Goal: Communication & Community: Share content

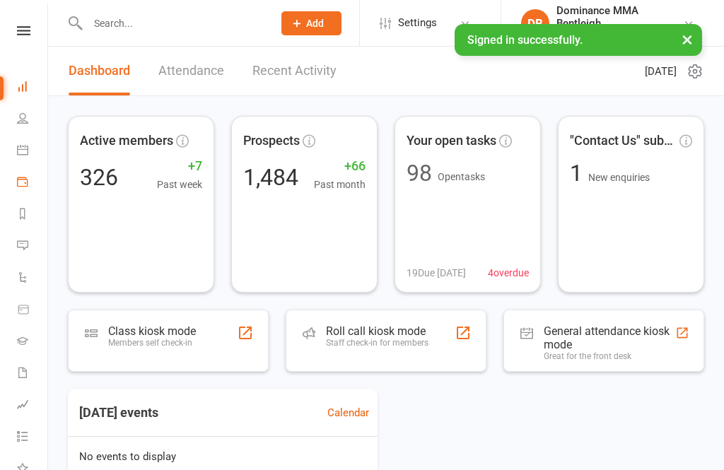
click at [20, 189] on link "Payments" at bounding box center [33, 183] width 32 height 32
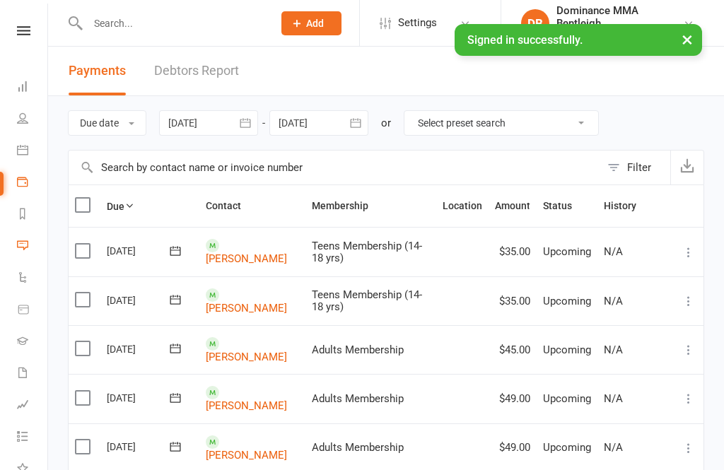
click at [29, 238] on link "Messages" at bounding box center [33, 247] width 32 height 32
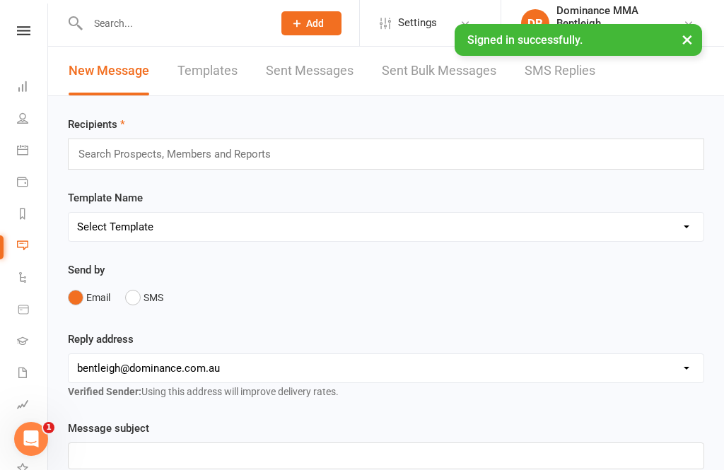
click at [635, 158] on div "Search Prospects, Members and Reports" at bounding box center [386, 153] width 636 height 31
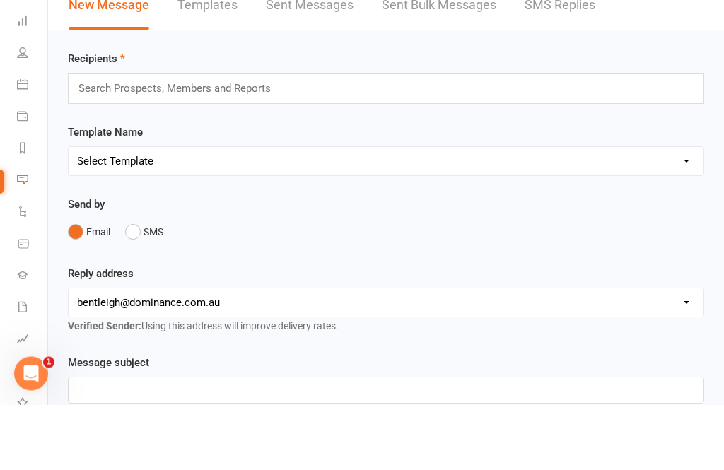
scroll to position [66, 0]
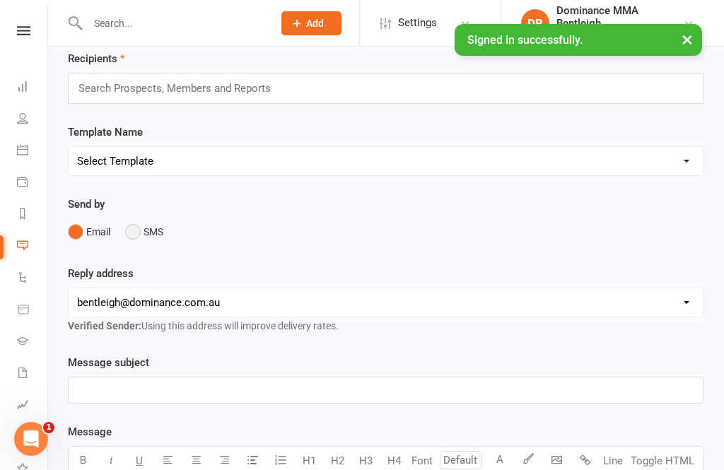
click at [135, 240] on button "SMS" at bounding box center [144, 231] width 38 height 27
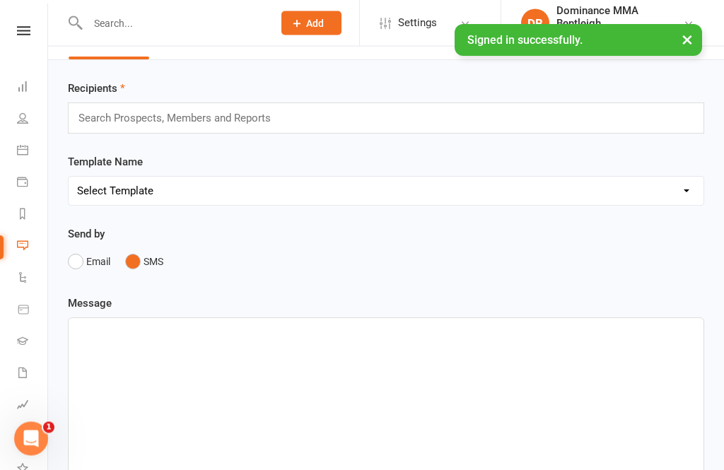
scroll to position [0, 0]
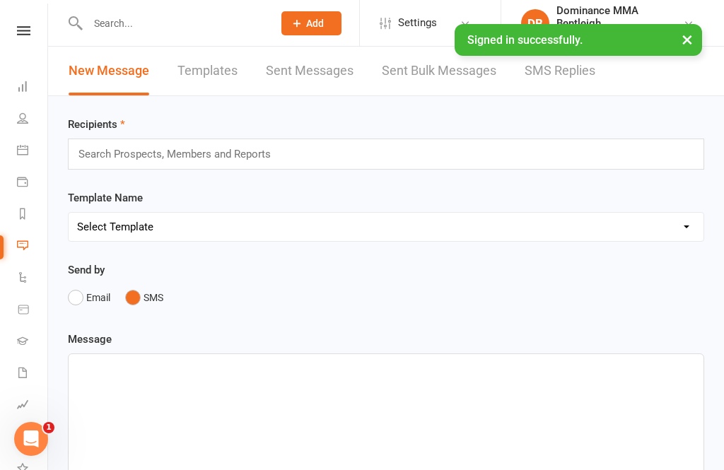
click at [603, 145] on div "Search Prospects, Members and Reports" at bounding box center [386, 153] width 636 height 31
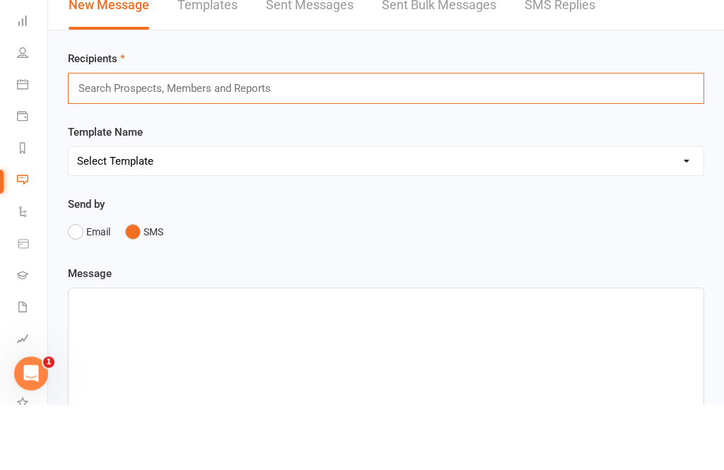
click at [672, 189] on div "Template Name Select Template [Email] MARKETING | 10TH BIRTHDAY SPECIAL | CANCE…" at bounding box center [386, 215] width 636 height 52
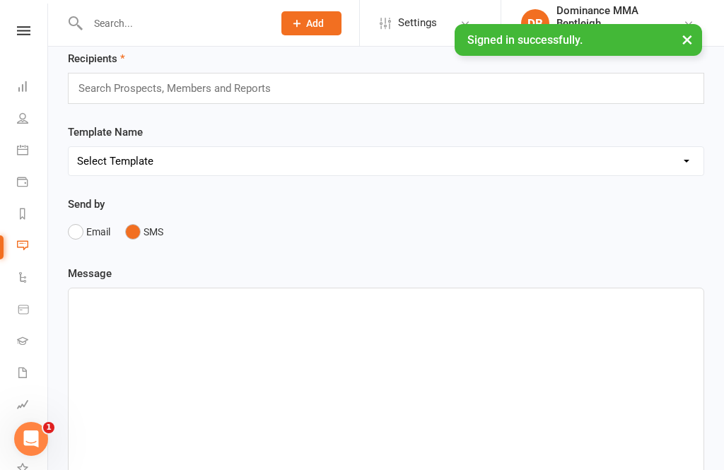
click at [670, 164] on select "Select Template [Email] MARKETING | 10TH BIRTHDAY SPECIAL | CANCELLED MEMBERS […" at bounding box center [386, 161] width 634 height 28
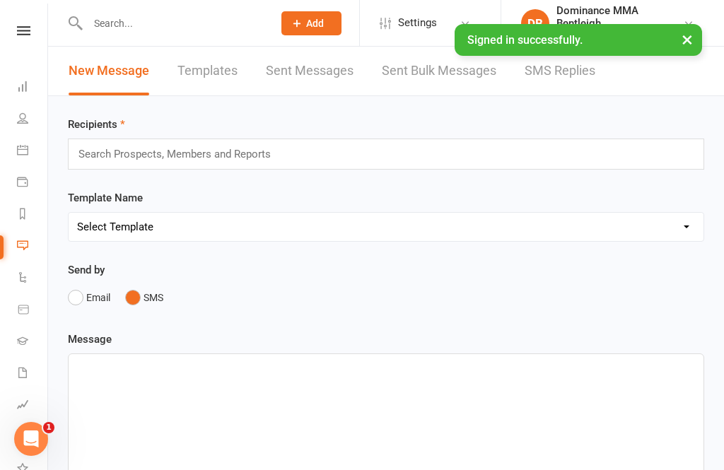
click at [206, 61] on link "Templates" at bounding box center [207, 71] width 60 height 49
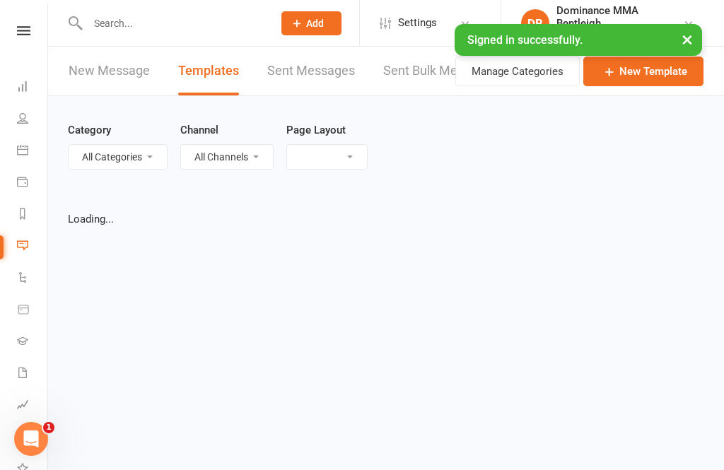
select select "grid"
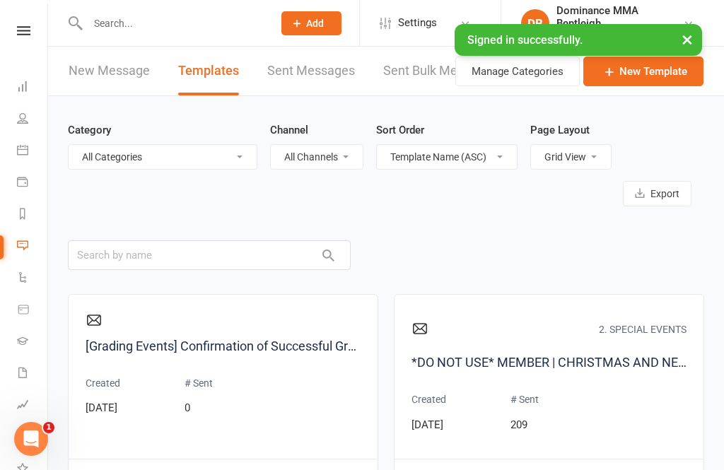
click at [314, 62] on link "Sent Messages" at bounding box center [311, 71] width 88 height 49
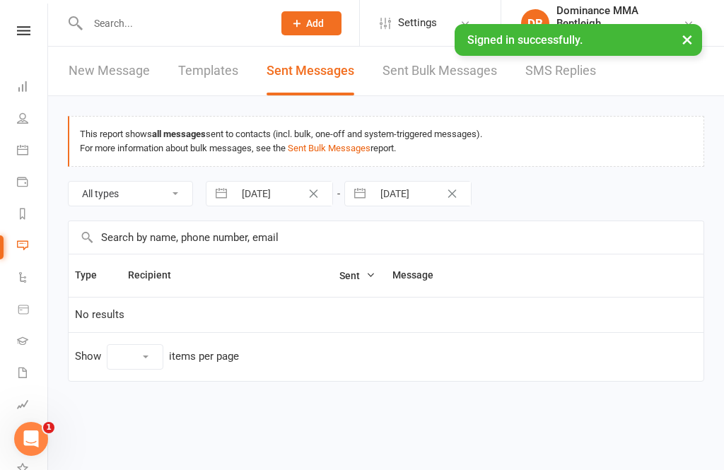
select select "10"
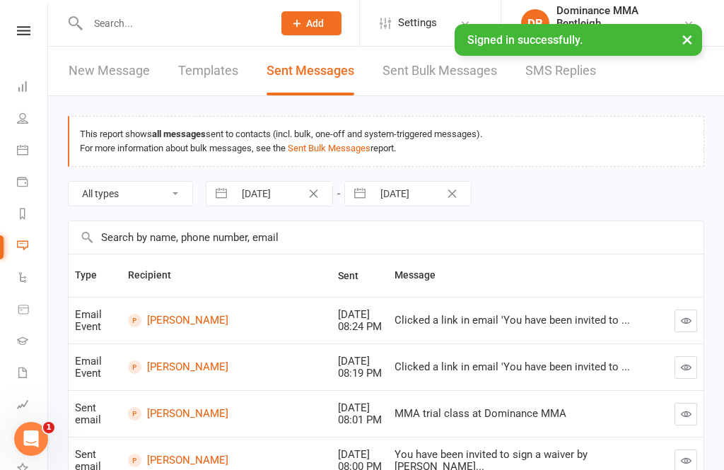
click at [125, 73] on link "New Message" at bounding box center [109, 71] width 81 height 49
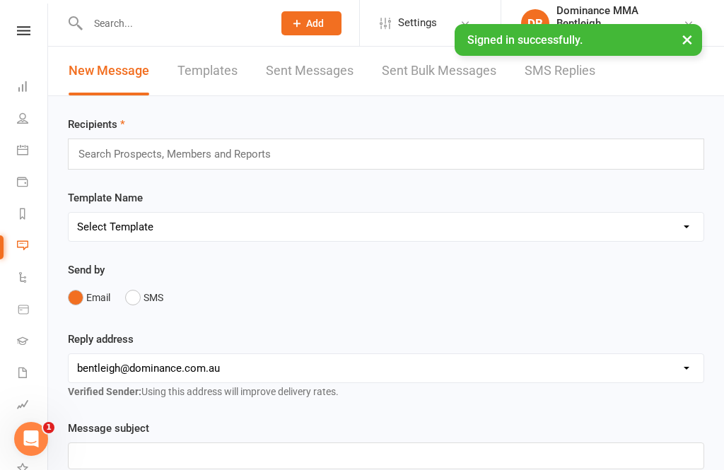
click at [641, 167] on div "Search Prospects, Members and Reports" at bounding box center [386, 153] width 636 height 31
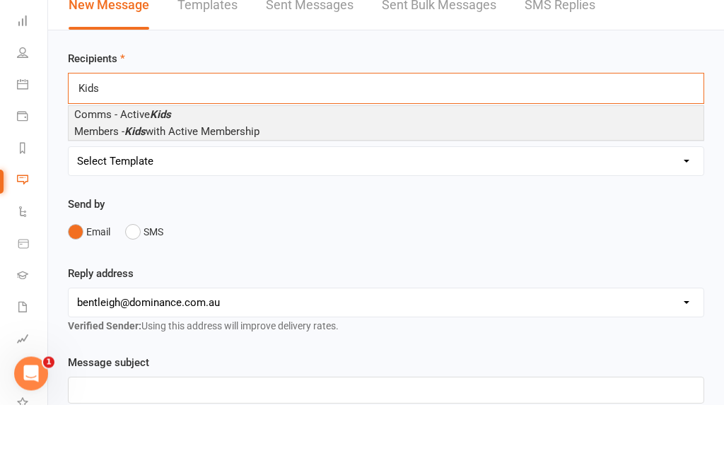
type input "Kids"
click at [237, 191] on span "Members - Kids with Active Membership" at bounding box center [166, 197] width 185 height 13
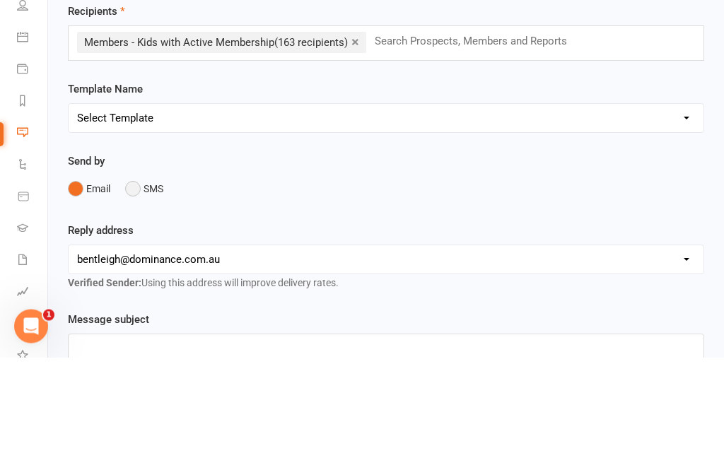
click at [126, 288] on button "SMS" at bounding box center [144, 301] width 38 height 27
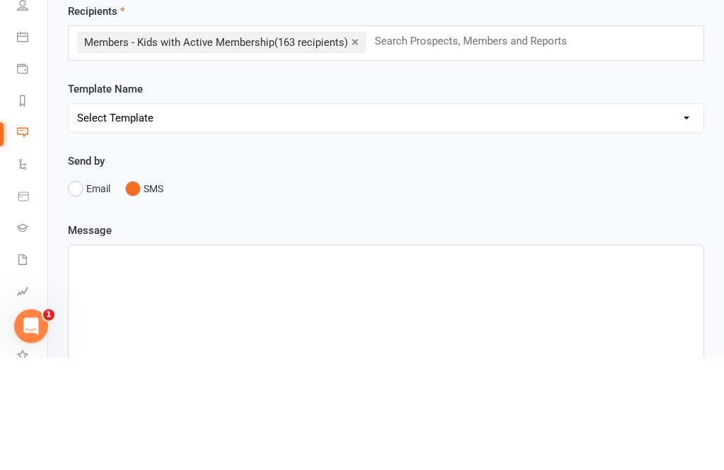
scroll to position [113, 0]
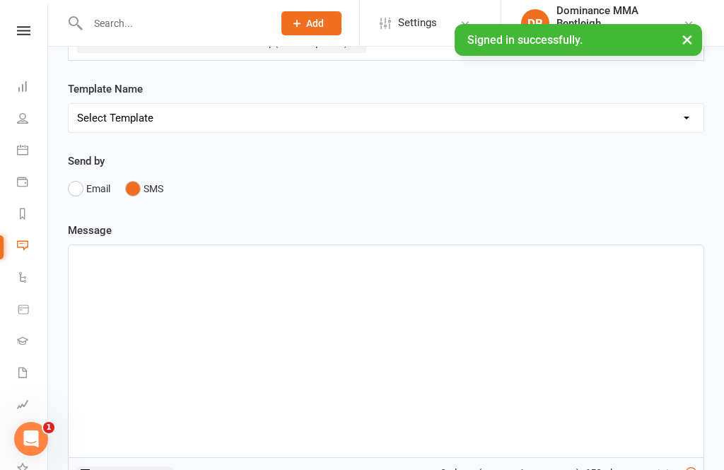
click at [252, 269] on div "﻿" at bounding box center [386, 351] width 634 height 212
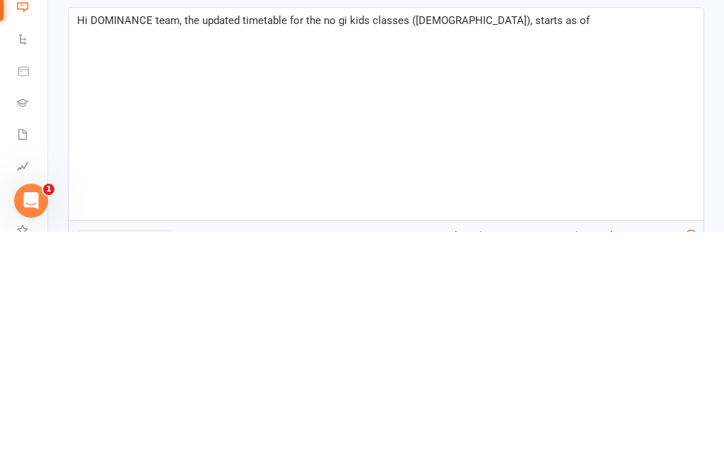
click at [391, 252] on span "Hi DOMINANCE team, the updated timetable for the no gi kids classes (5-9yo), st…" at bounding box center [333, 258] width 512 height 13
click at [399, 252] on span "Hi DOMINANCE team, the updated timetable for the no gi kids (5-9yo), starts as …" at bounding box center [313, 258] width 473 height 13
click at [572, 246] on div "Hi DOMINANCE team, the updated timetable for the no gi kids (5-9yo) classes on …" at bounding box center [386, 352] width 634 height 212
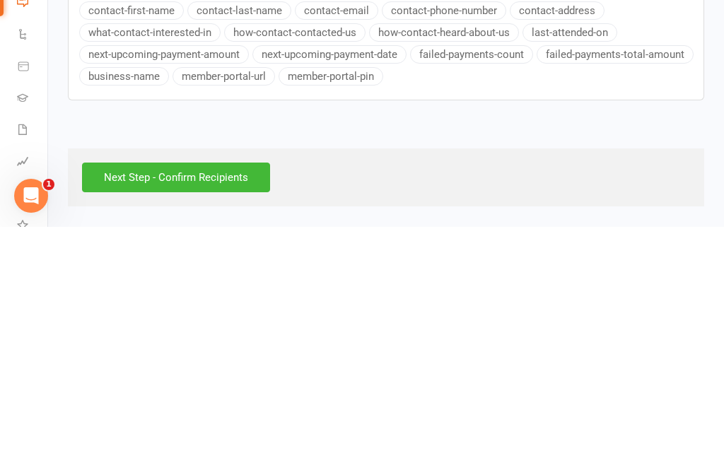
click at [394, 204] on html "Prospect Member Non-attending contact Task Bulk message Add Settings Membership…" at bounding box center [362, 37] width 724 height 863
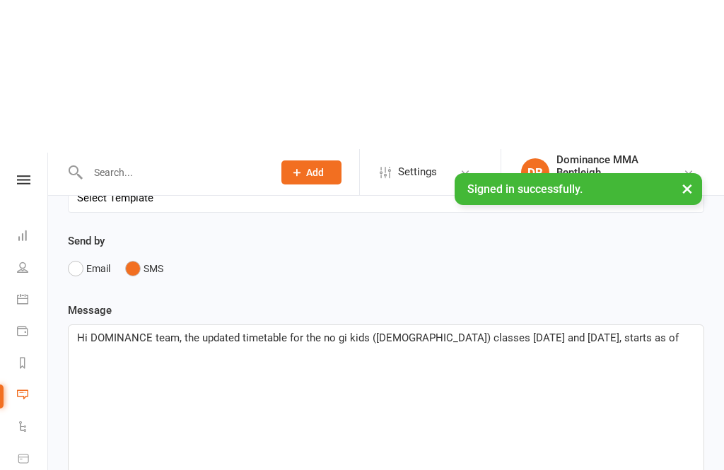
scroll to position [0, 0]
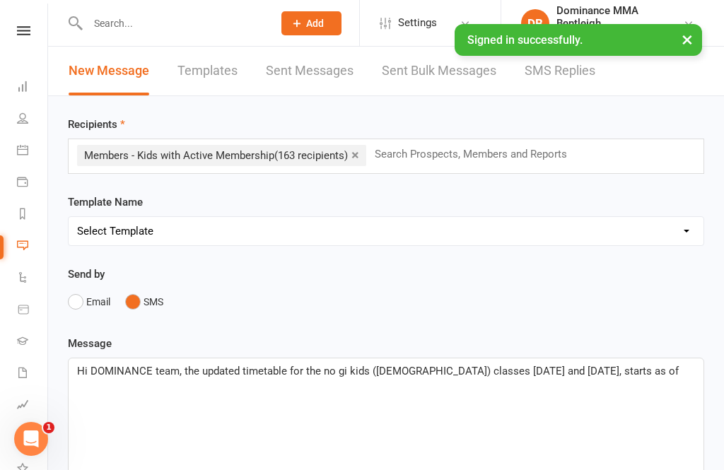
click at [647, 384] on div "Hi DOMINANCE team, the updated timetable for the no gi kids (5-9yo) classes on …" at bounding box center [386, 464] width 634 height 212
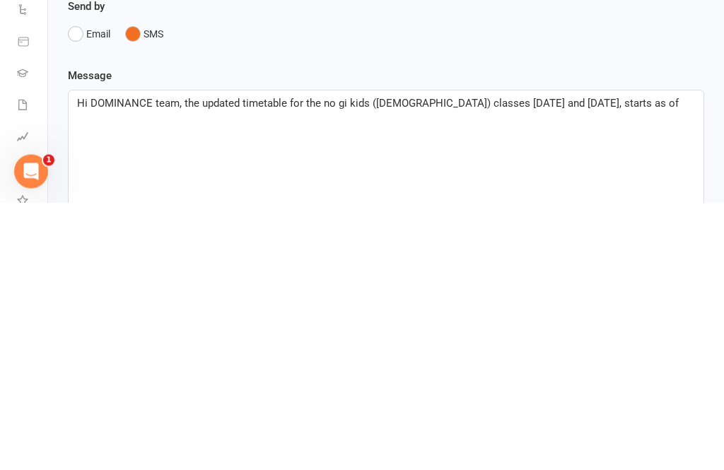
click at [660, 362] on p "Hi DOMINANCE team, the updated timetable for the no gi kids (5-9yo) classes on …" at bounding box center [386, 370] width 618 height 17
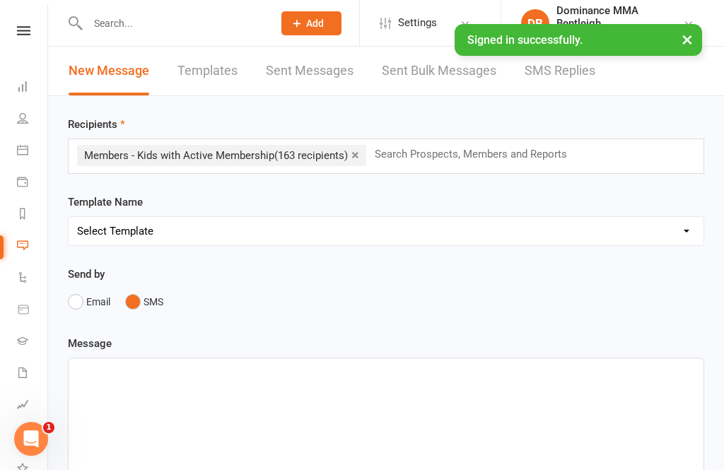
click at [160, 20] on input "text" at bounding box center [172, 23] width 179 height 20
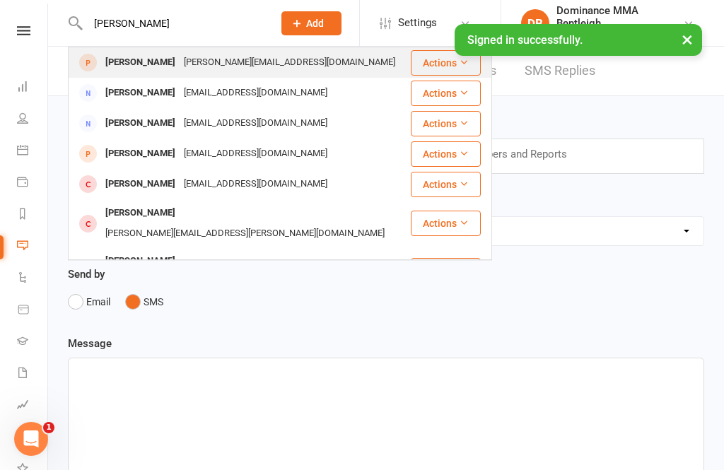
type input "Greg carr"
click at [212, 98] on div "gregmanson@gmail.com" at bounding box center [255, 93] width 152 height 20
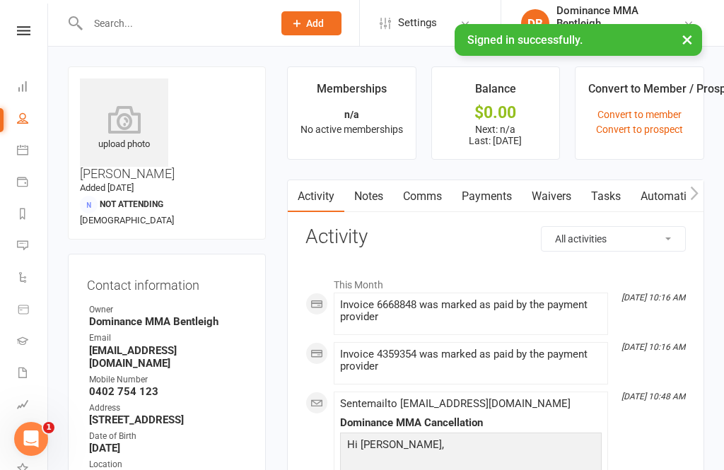
click at [560, 195] on link "Waivers" at bounding box center [550, 196] width 59 height 33
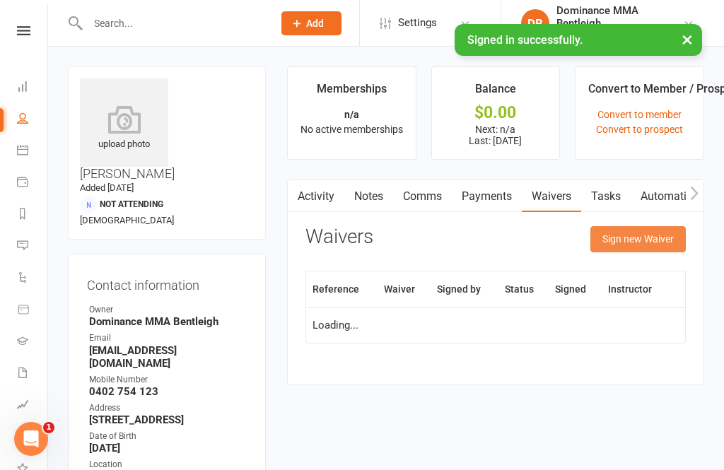
click at [647, 242] on button "Sign new Waiver" at bounding box center [637, 238] width 95 height 25
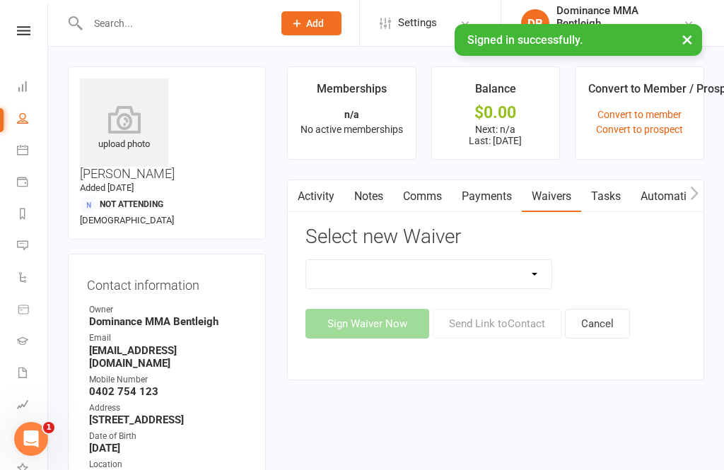
click at [469, 276] on select "Member | Cancellation | Adults Member | Cancellation | Kids/Teens Member | Inju…" at bounding box center [428, 274] width 245 height 28
select select "2129"
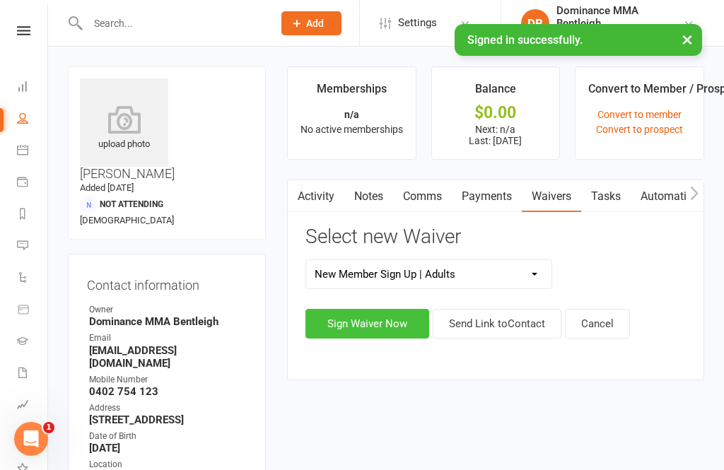
click at [387, 311] on button "Sign Waiver Now" at bounding box center [367, 324] width 124 height 30
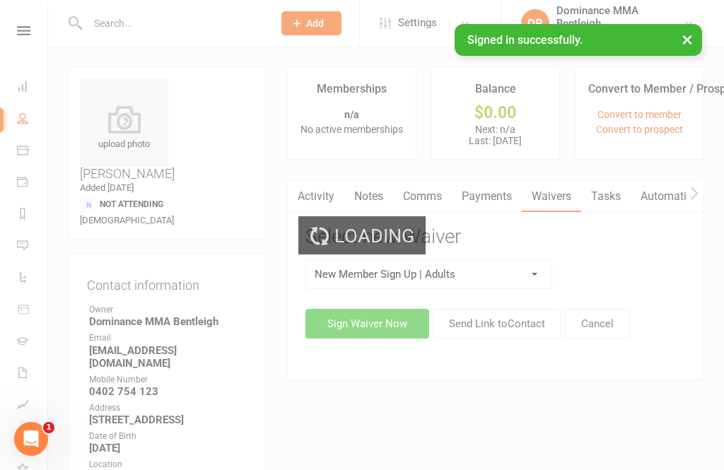
select select "01"
select select "2028"
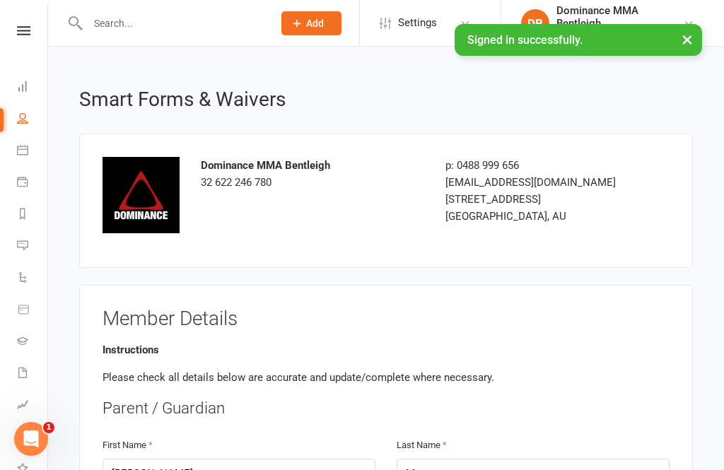
click at [149, 16] on input "text" at bounding box center [172, 23] width 179 height 20
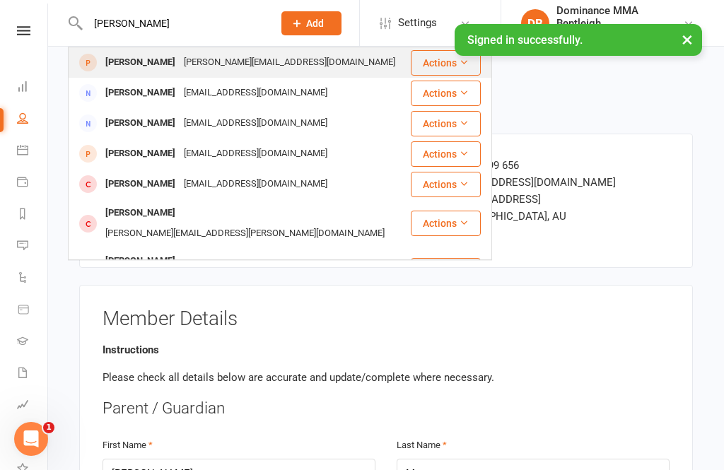
type input "Greg carr"
click at [203, 57] on div "Gregory-carroll@hotmail.com" at bounding box center [289, 62] width 220 height 20
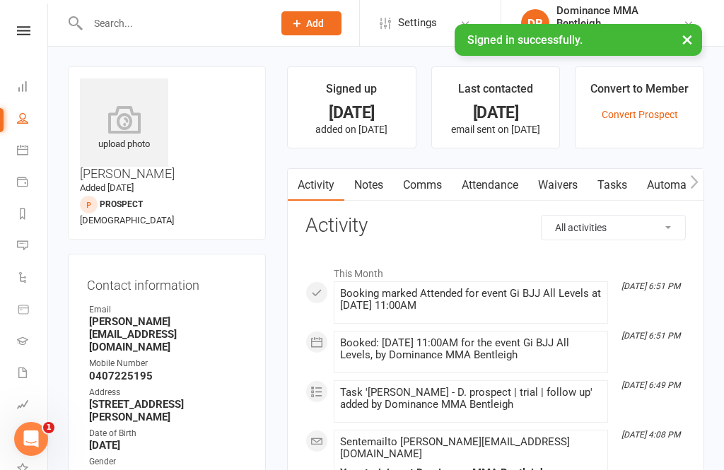
click at [548, 196] on link "Waivers" at bounding box center [557, 185] width 59 height 33
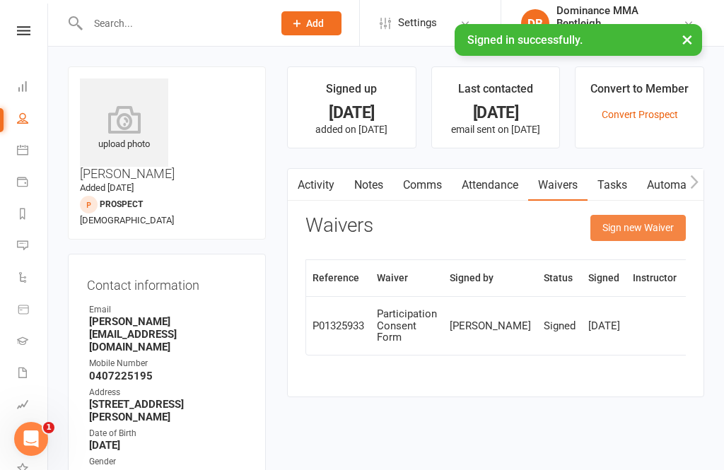
click at [646, 221] on button "Sign new Waiver" at bounding box center [637, 227] width 95 height 25
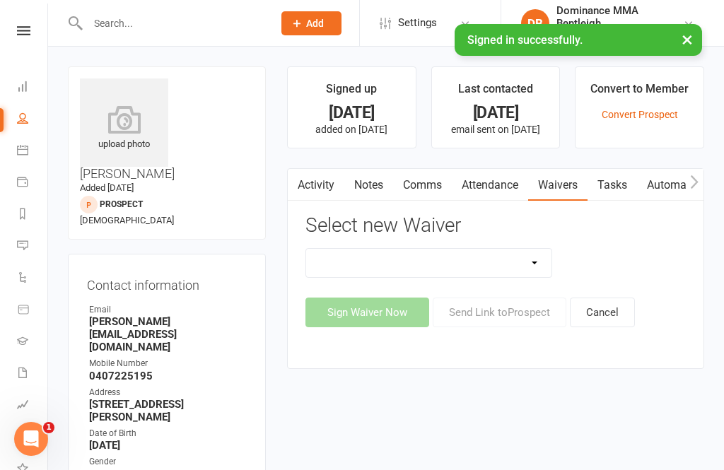
click at [531, 249] on select "Member | Cancellation | Adults Member | Injury Report Form (FOH staff use only)…" at bounding box center [428, 263] width 245 height 28
select select "2129"
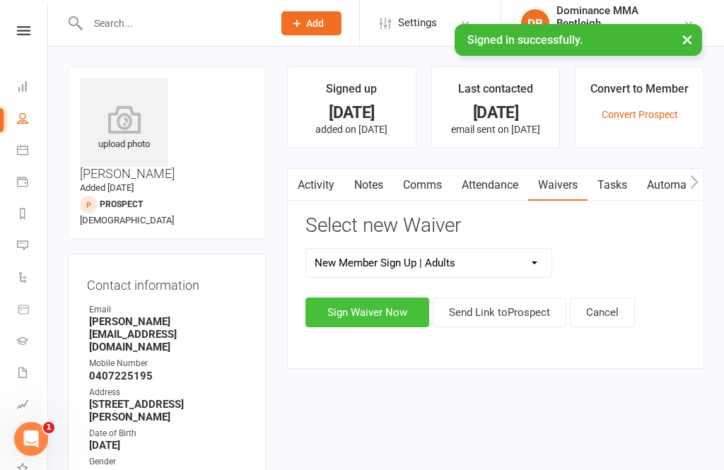
click at [384, 314] on button "Sign Waiver Now" at bounding box center [367, 312] width 124 height 30
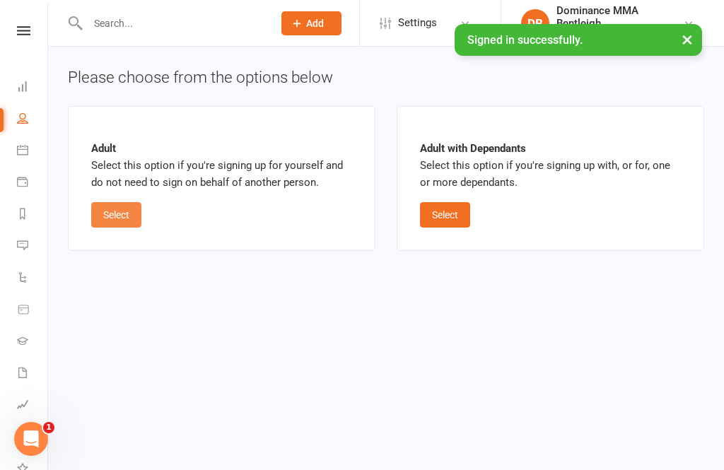
click at [128, 223] on button "Select" at bounding box center [116, 214] width 50 height 25
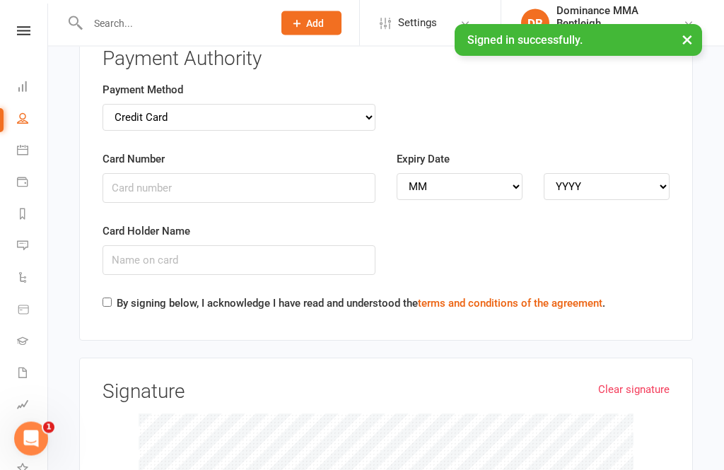
scroll to position [1468, 0]
click at [172, 172] on input "Card Number" at bounding box center [238, 187] width 273 height 30
type input "4202745011560875"
click at [447, 172] on select "MM 01 02 03 04 05 06 07 08 09 10 11 12" at bounding box center [459, 185] width 126 height 27
select select "04"
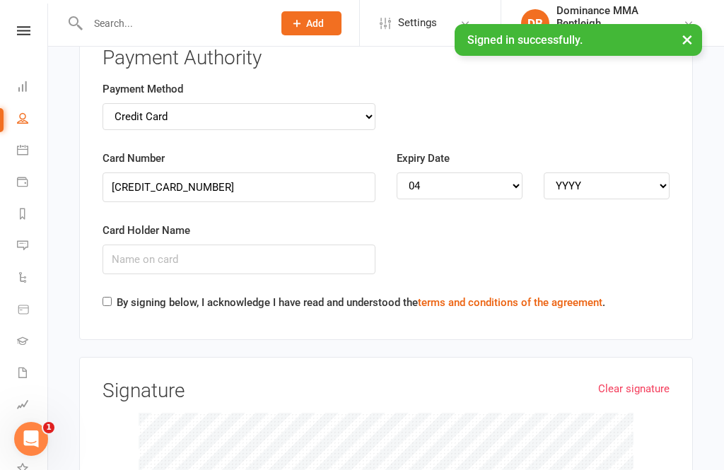
click at [582, 172] on select "YYYY 2025 2026 2027 2028 2029 2030 2031 2032 2033 2034" at bounding box center [606, 185] width 126 height 27
select select "2026"
click at [175, 244] on input "Card Holder Name" at bounding box center [238, 259] width 273 height 30
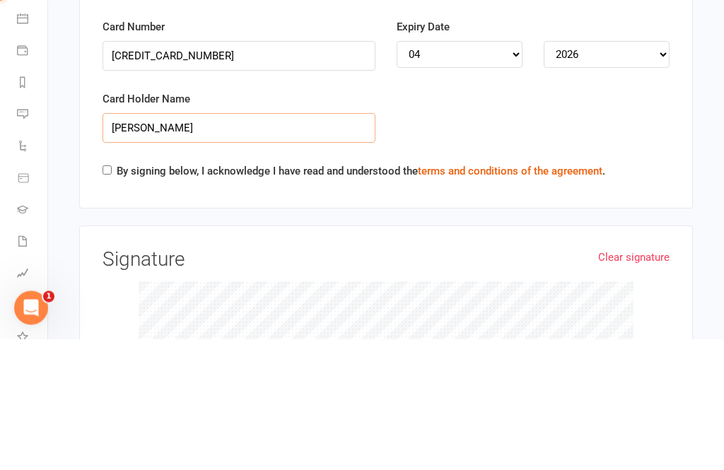
type input "Gregory carroll"
click at [107, 297] on input "By signing below, I acknowledge I have read and understood the terms and condit…" at bounding box center [106, 301] width 9 height 9
checkbox input "true"
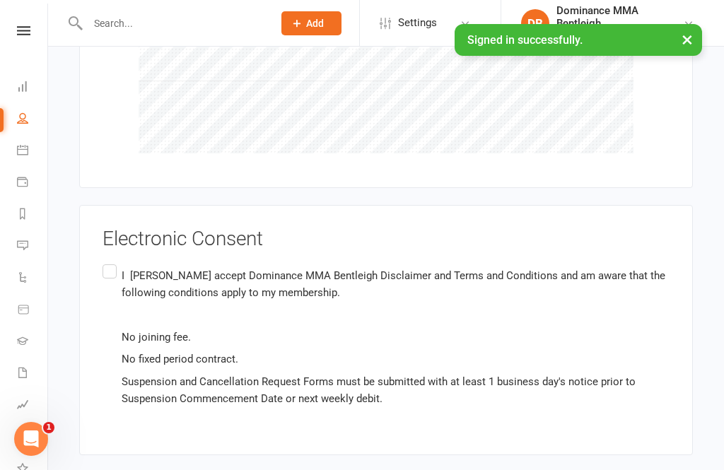
scroll to position [1965, 0]
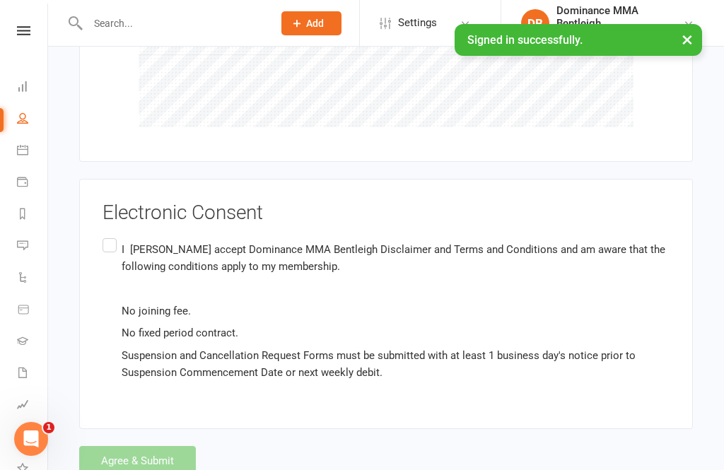
click at [116, 240] on label "I Greg Carroll accept Dominance MMA Bentleigh Disclaimer and Terms and Conditio…" at bounding box center [385, 310] width 567 height 150
click at [112, 235] on input "I Greg Carroll accept Dominance MMA Bentleigh Disclaimer and Terms and Conditio…" at bounding box center [106, 235] width 9 height 0
click at [146, 446] on button "Agree & Submit" at bounding box center [137, 461] width 117 height 30
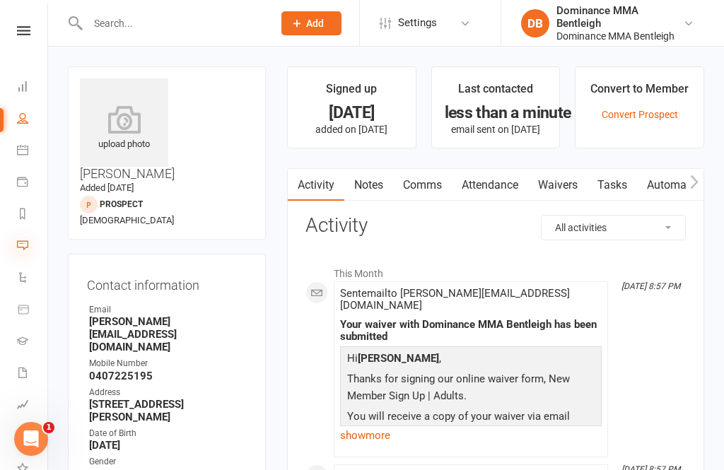
click at [23, 247] on icon at bounding box center [22, 245] width 11 height 11
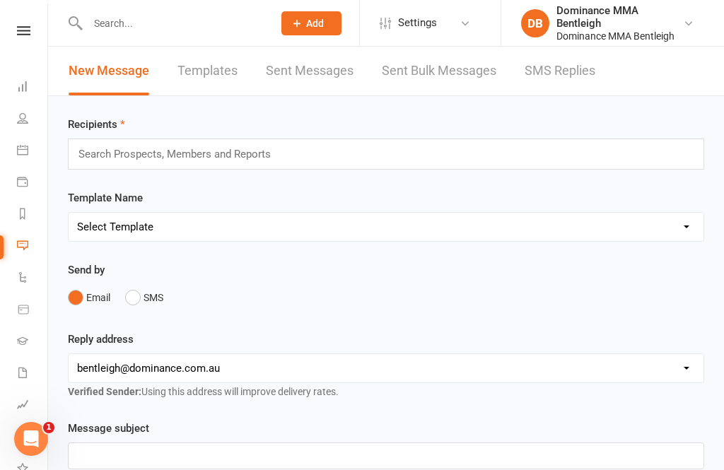
click at [336, 159] on div "Search Prospects, Members and Reports" at bounding box center [386, 153] width 636 height 31
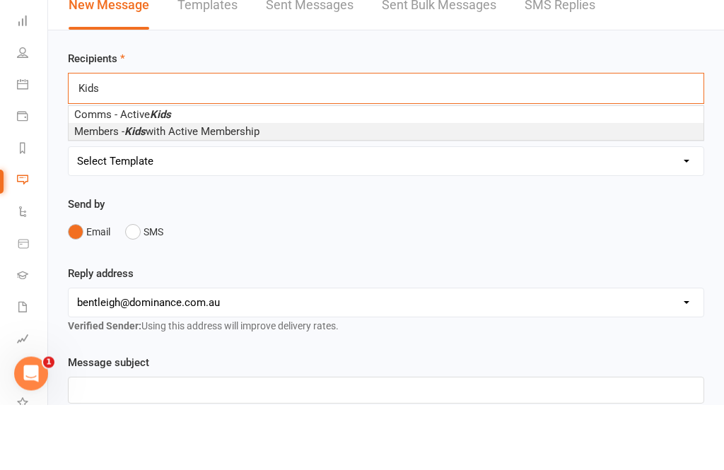
type input "Kids"
click at [240, 191] on span "Members - Kids with Active Membership" at bounding box center [166, 197] width 185 height 13
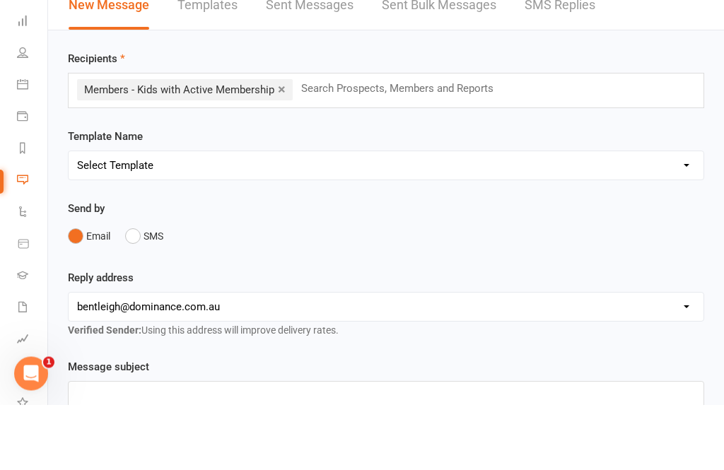
click at [379, 194] on div "Template Name Select Template [Email] MARKETING | 10TH BIRTHDAY SPECIAL | CANCE…" at bounding box center [386, 220] width 636 height 52
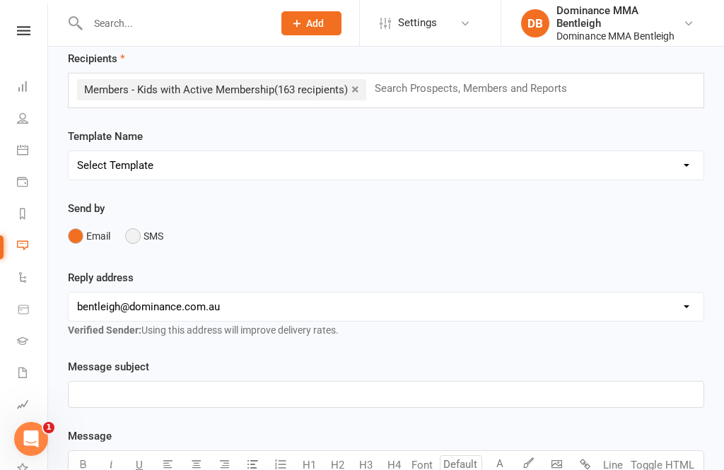
click at [137, 243] on button "SMS" at bounding box center [144, 236] width 38 height 27
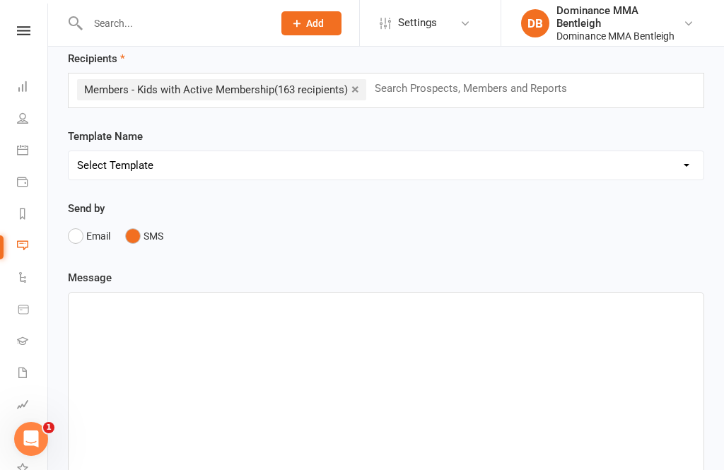
click at [226, 346] on div "﻿" at bounding box center [386, 399] width 634 height 212
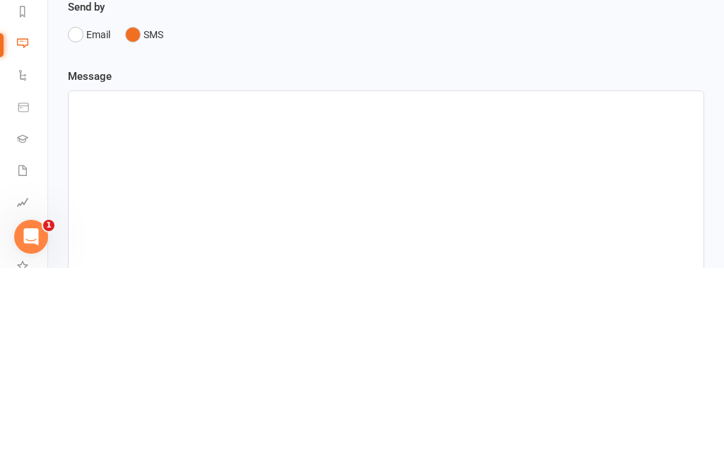
click at [195, 293] on div "﻿" at bounding box center [386, 399] width 634 height 212
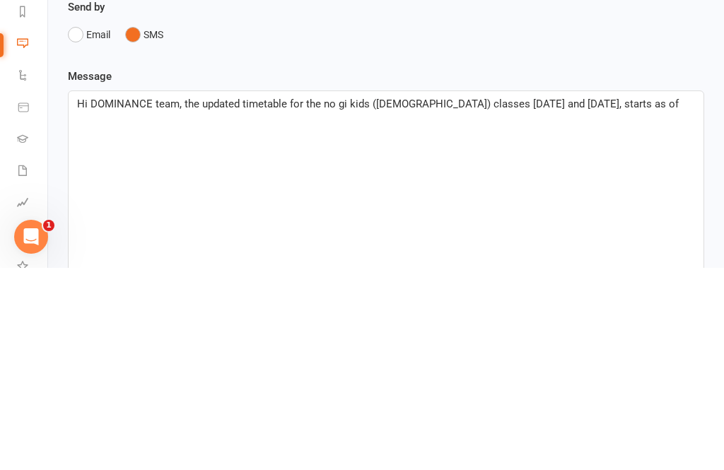
click at [161, 297] on p "Hi DOMINANCE team, the updated timetable for the no gi kids (5-9yo) classes on …" at bounding box center [386, 305] width 618 height 17
click at [157, 300] on span "Hi DOMINANCE team, the updated timetable for the no gi kids (5-9yo) classes on …" at bounding box center [377, 306] width 601 height 13
click at [650, 297] on p "Hi DOMINANCE team, the updated timetable for the no gi kids (5-9yo) classes on …" at bounding box center [386, 305] width 618 height 17
click at [565, 300] on span "Hi DOMINANCE team, the updated timetable for the no gi kids (5-9yo) classes on …" at bounding box center [379, 315] width 604 height 30
click at [549, 297] on p "Hi DOMINANCE team, the updated timetable for the no gi kids (5-9yo) classes on …" at bounding box center [386, 314] width 618 height 34
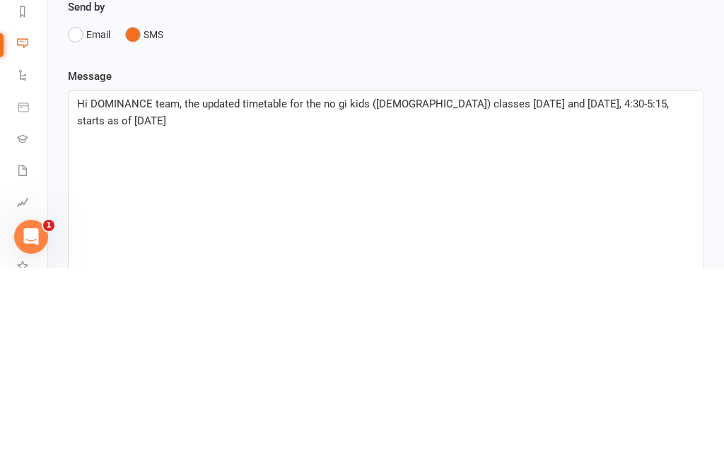
click at [572, 300] on span "Hi DOMINANCE team, the updated timetable for the no gi kids (5-9yo) classes on …" at bounding box center [374, 315] width 594 height 30
click at [524, 293] on div "Hi DOMINANCE team, the updated timetable for the no gi kids (5-9yo) classes on …" at bounding box center [386, 399] width 634 height 212
click at [232, 297] on p "Hi DOMINANCE team, the updated timetable for the no gi kids (5-9yo) classes on …" at bounding box center [386, 314] width 618 height 34
click at [249, 300] on span "Hi DOMINANCE team, the updated timetable for the no gi kids (5-9yo) classes on …" at bounding box center [386, 315] width 618 height 30
click at [610, 297] on p "Hi DOMINANCE team, the updated timetable for the no gi kids (5-9yo) classes on …" at bounding box center [386, 314] width 618 height 34
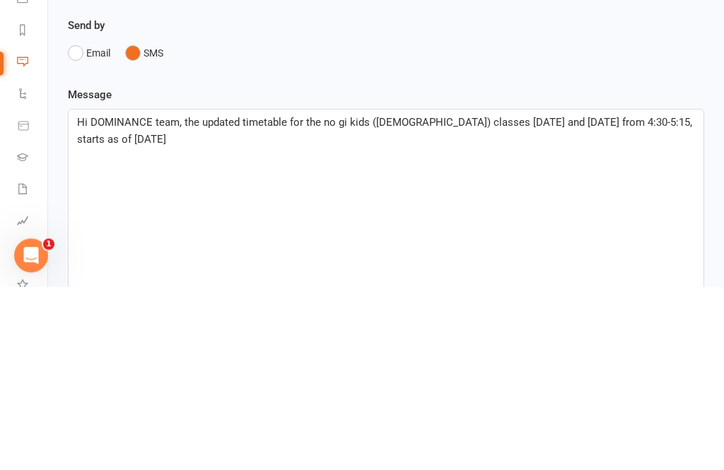
click at [301, 300] on span "Hi DOMINANCE team, the updated timetable for the no gi kids (5-9yo) classes on …" at bounding box center [386, 315] width 618 height 30
click at [309, 300] on span "Hi DOMINANCE team, the updated timetable for the no gi kids (5-9yo) classes on …" at bounding box center [386, 315] width 618 height 30
click at [336, 297] on p "Hi DOMINANCE team, the updated timetable for the no gi kids (5-9yo) classes on …" at bounding box center [386, 314] width 618 height 34
click at [312, 300] on span "Hi DOMINANCE team, the updated timetable for the no gi kids (5-9yo) classes on …" at bounding box center [386, 315] width 618 height 30
click at [311, 300] on span "Hi DOMINANCE team, the updated timetable for the no gi kids (5-9yo) classes on …" at bounding box center [386, 315] width 618 height 30
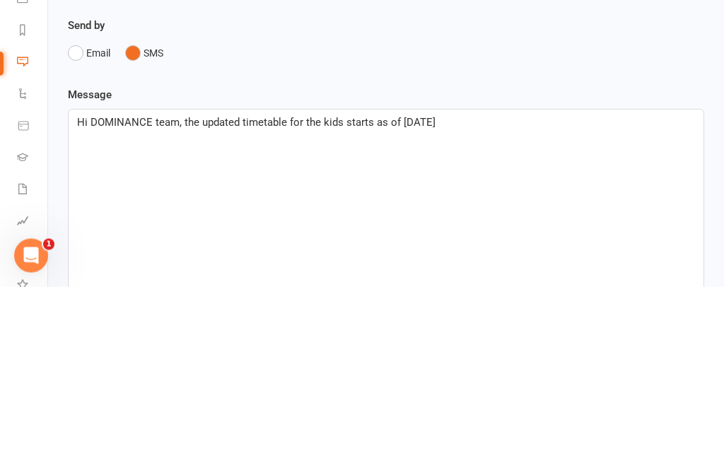
click at [574, 293] on div "Hi DOMINANCE team, the updated timetable for the kids starts as of Monday 18th …" at bounding box center [386, 399] width 634 height 212
click at [228, 293] on div "Hi DOMINANCE team, the updated timetable for the kids starts as of Monday 18th …" at bounding box center [386, 399] width 634 height 212
click at [220, 293] on div "Hi DOMINANCE team, the updated timetable for the kids starts as of Monday 18th …" at bounding box center [386, 399] width 634 height 212
click at [225, 300] on span "Hi DOMINANCE team, the updated timetable for the kids starts as of Monday 18th …" at bounding box center [257, 306] width 361 height 13
click at [217, 297] on p "Hi DOMINANCE team, the updated timetable for the kids starts as of Monday 18th …" at bounding box center [386, 305] width 618 height 17
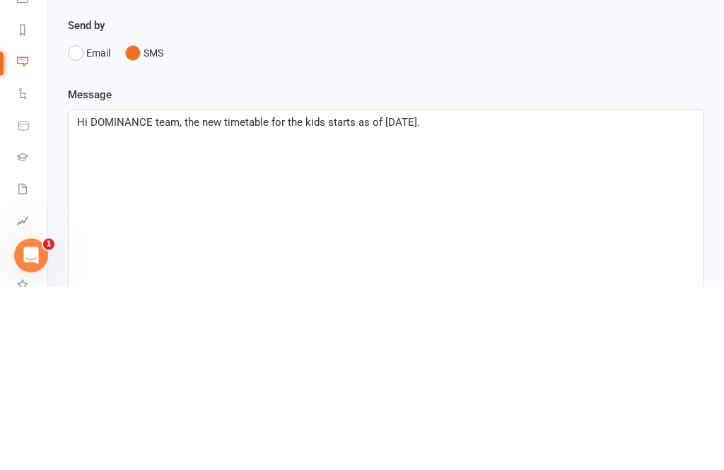
click at [323, 300] on span "Hi DOMINANCE team, the new timetable for the kids starts as of Monday 18th of A…" at bounding box center [248, 306] width 343 height 13
click at [575, 297] on p "Hi DOMINANCE team, the new timetable for the kids classes starts as of Monday 1…" at bounding box center [386, 305] width 618 height 17
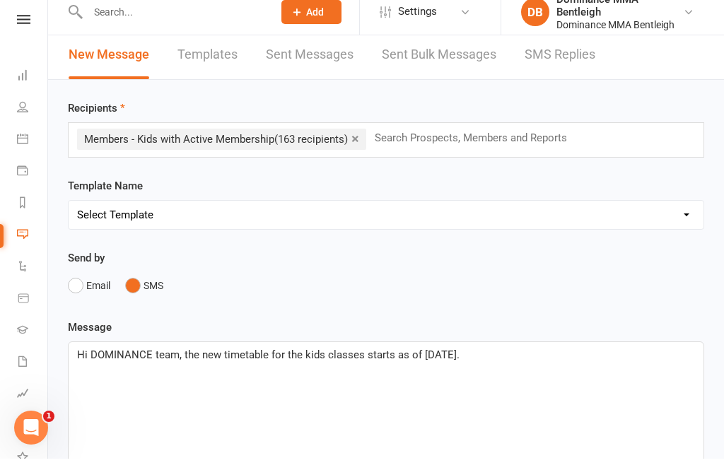
scroll to position [110, 0]
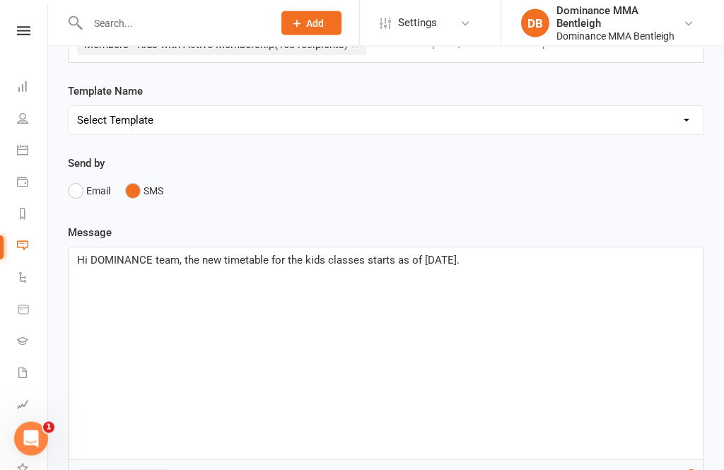
click at [598, 268] on div "Hi DOMINANCE team, the new timetable for the kids classes starts as of Monday 1…" at bounding box center [386, 354] width 634 height 212
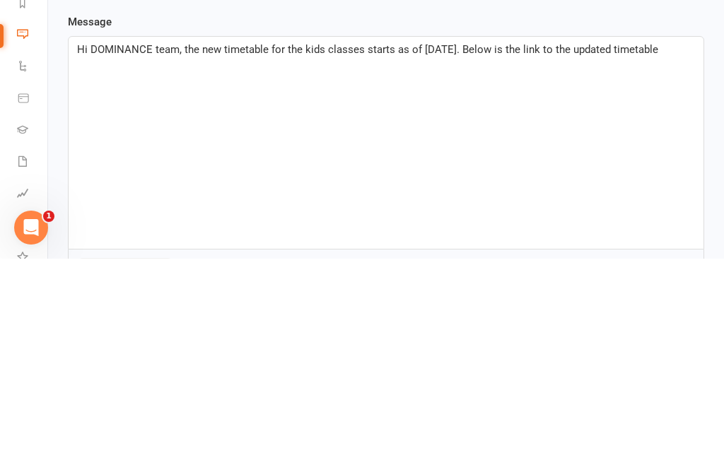
click at [634, 248] on div "Hi DOMINANCE team, the new timetable for the kids classes starts as of Monday 1…" at bounding box center [386, 354] width 634 height 212
click at [508, 248] on div "Hi DOMINANCE team, the new timetable for the kids classes starts as of Monday 1…" at bounding box center [386, 354] width 634 height 212
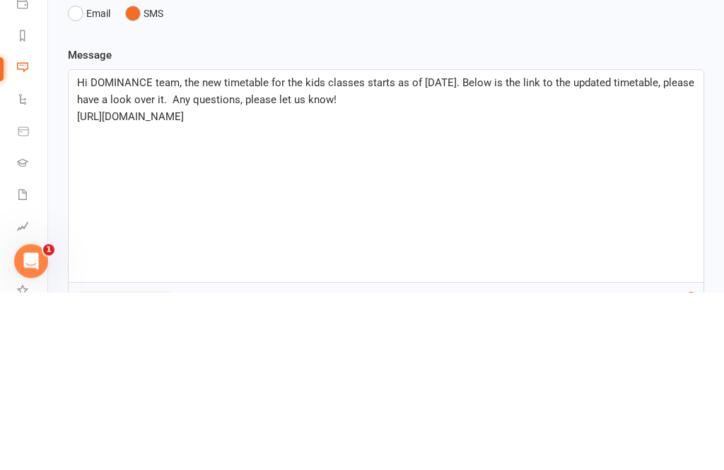
click at [478, 252] on p "Hi DOMINANCE team, the new timetable for the kids classes starts as of Monday 1…" at bounding box center [386, 269] width 618 height 34
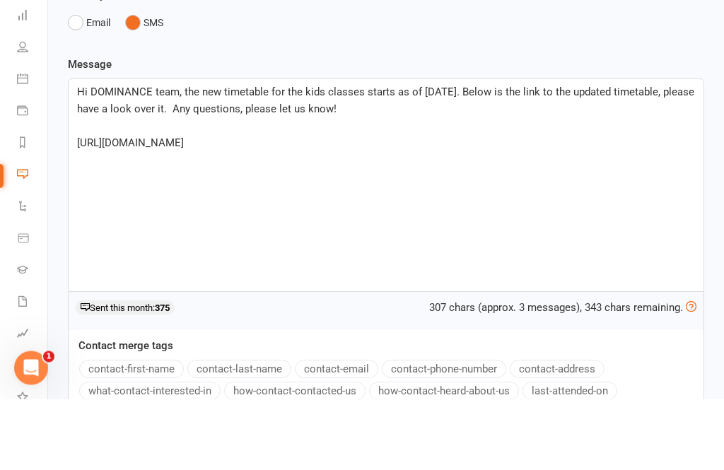
scroll to position [208, 0]
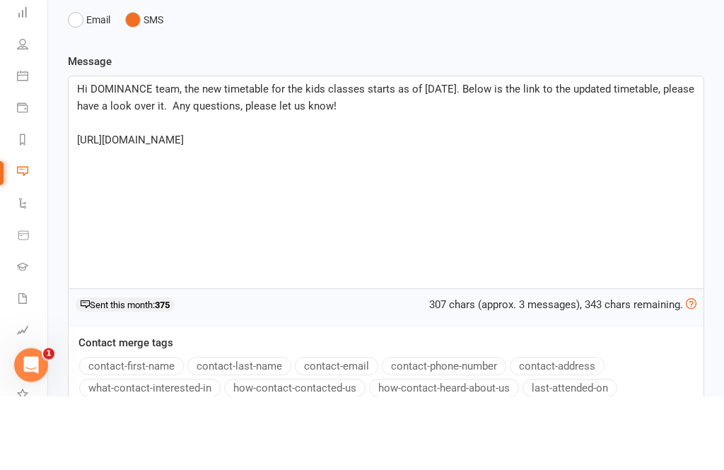
click at [266, 189] on p "﻿" at bounding box center [386, 197] width 618 height 17
click at [266, 155] on p "Hi DOMINANCE team, the new timetable for the kids classes starts as of Monday 1…" at bounding box center [386, 172] width 618 height 34
click at [203, 155] on p "Hi DOMINANCE team, the new timetable for the kids classes starts as of Monday 1…" at bounding box center [386, 172] width 618 height 34
click at [264, 157] on span "Hi DOMINANCE team, the new timetable for the kids classes starts as of Monday 1…" at bounding box center [387, 172] width 620 height 30
click at [261, 157] on span "Hi DOMINANCE team, the new timetable for the kids classes starts as of Monday 1…" at bounding box center [387, 172] width 620 height 30
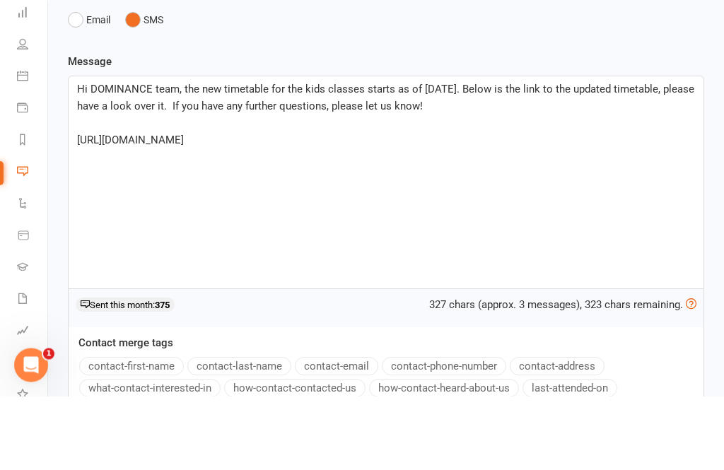
click at [544, 155] on p "Hi DOMINANCE team, the new timetable for the kids classes starts as of Monday 1…" at bounding box center [386, 172] width 618 height 34
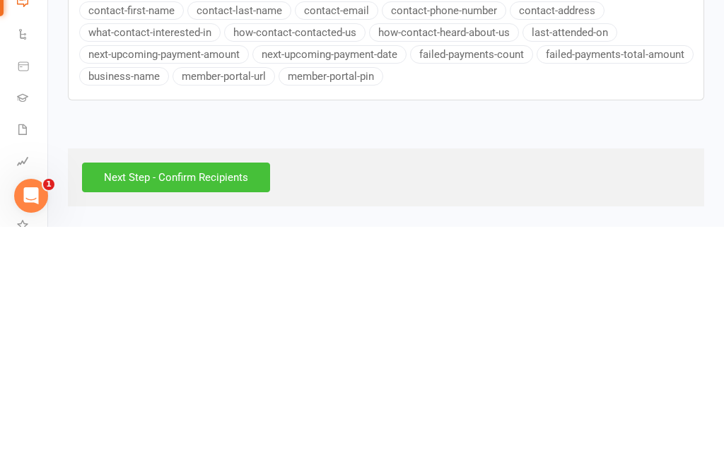
click at [232, 406] on input "Next Step - Confirm Recipients" at bounding box center [176, 421] width 188 height 30
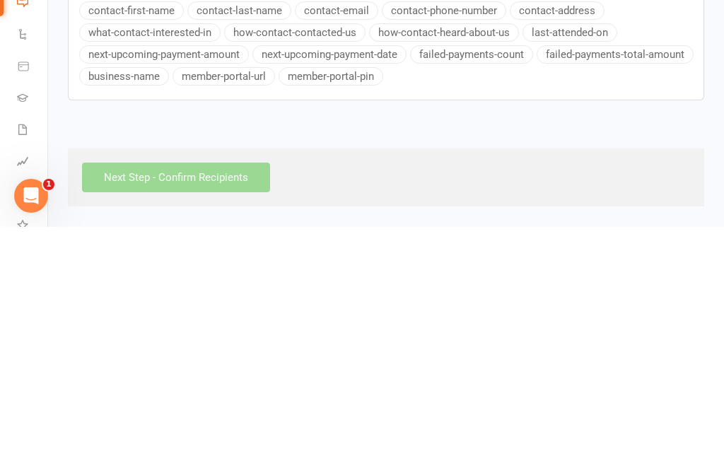
scroll to position [361, 0]
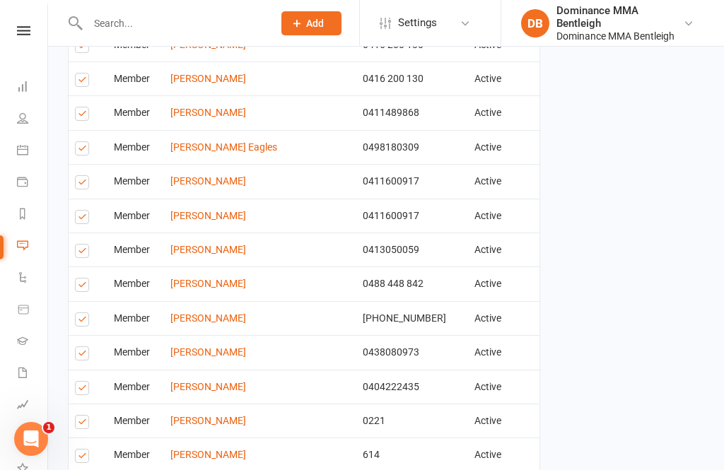
scroll to position [1837, 0]
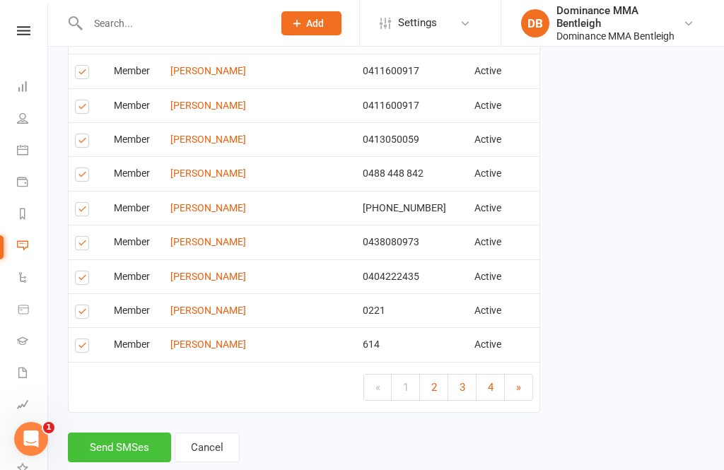
click at [133, 448] on button "Send SMSes" at bounding box center [119, 447] width 103 height 30
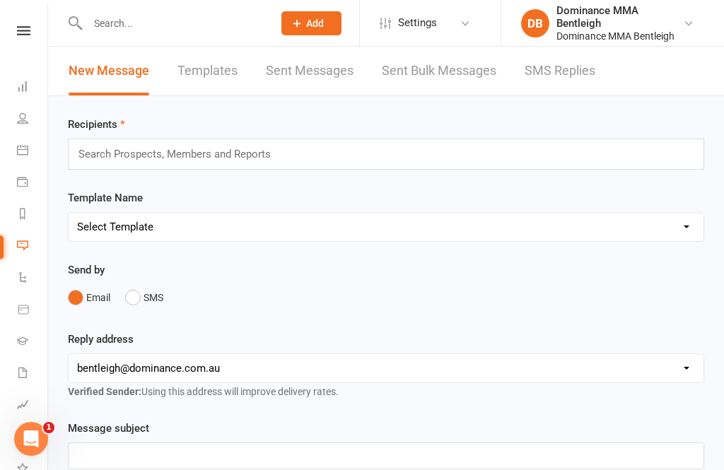
click at [454, 78] on link "Sent Bulk Messages" at bounding box center [439, 71] width 114 height 49
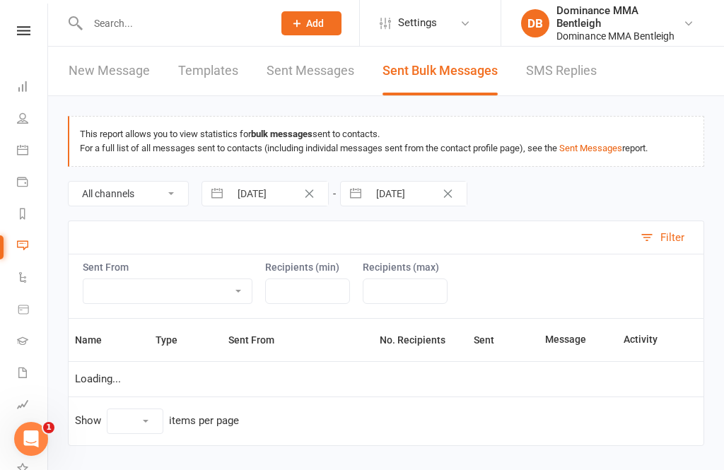
select select "10"
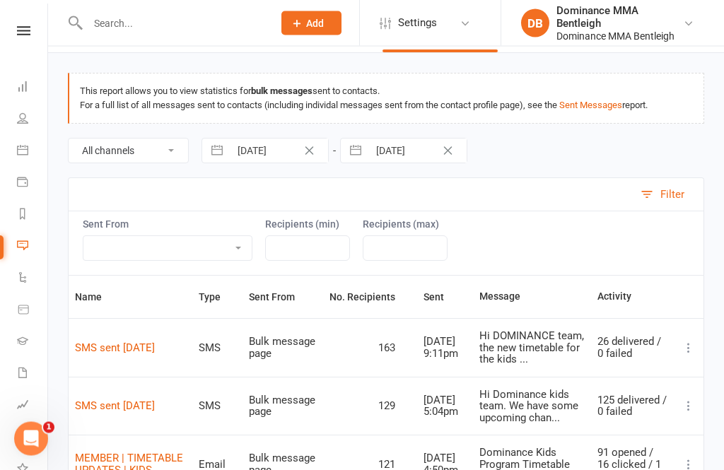
scroll to position [45, 0]
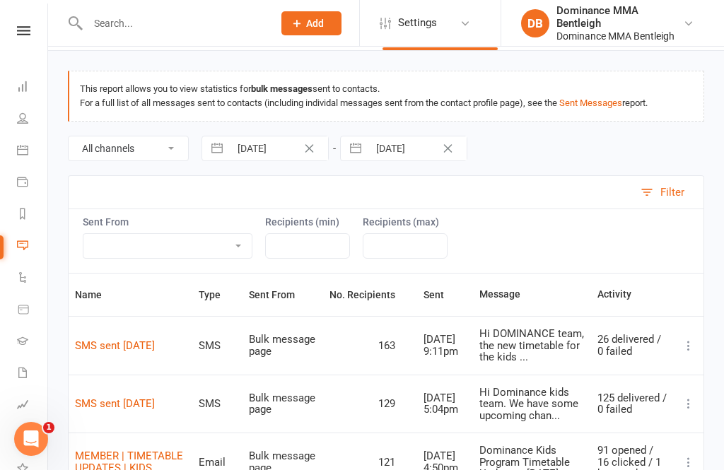
click at [543, 335] on div "Hi DOMINANCE team, the new timetable for the kids ..." at bounding box center [531, 345] width 105 height 35
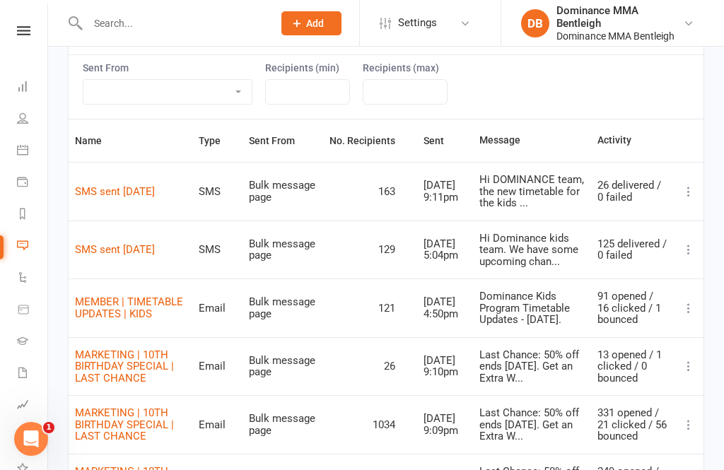
scroll to position [0, 0]
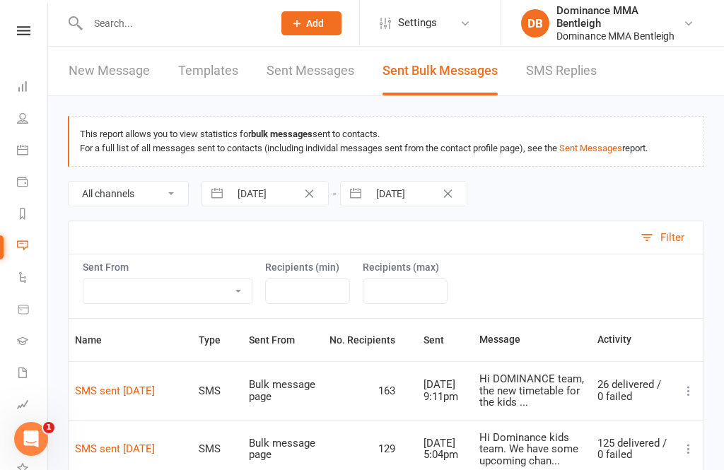
click at [28, 241] on link "Messages" at bounding box center [33, 247] width 32 height 32
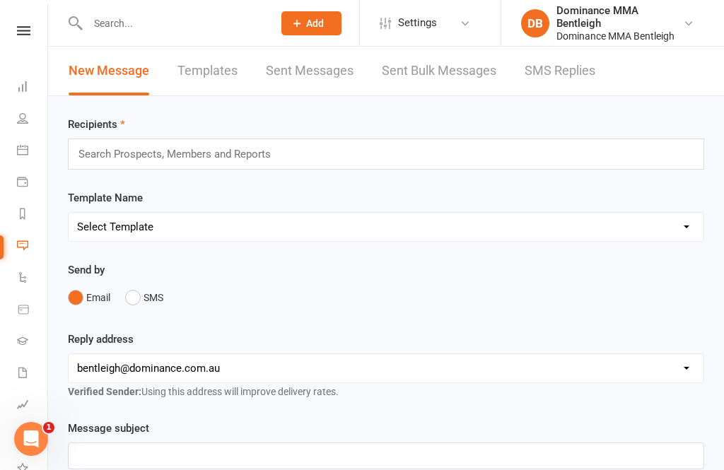
click at [317, 75] on link "Sent Messages" at bounding box center [310, 71] width 88 height 49
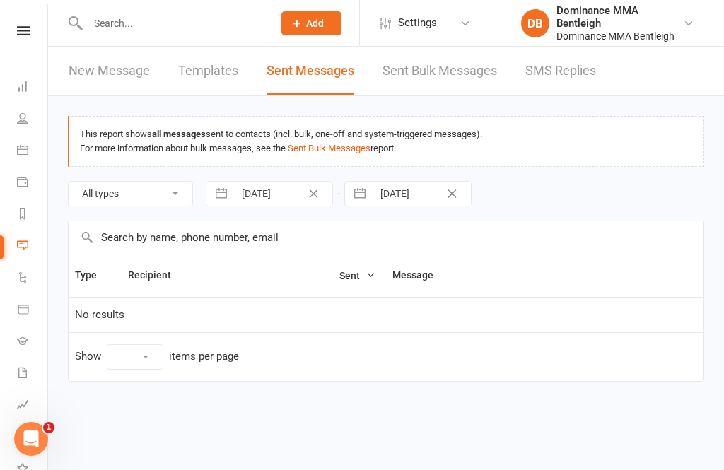
select select "10"
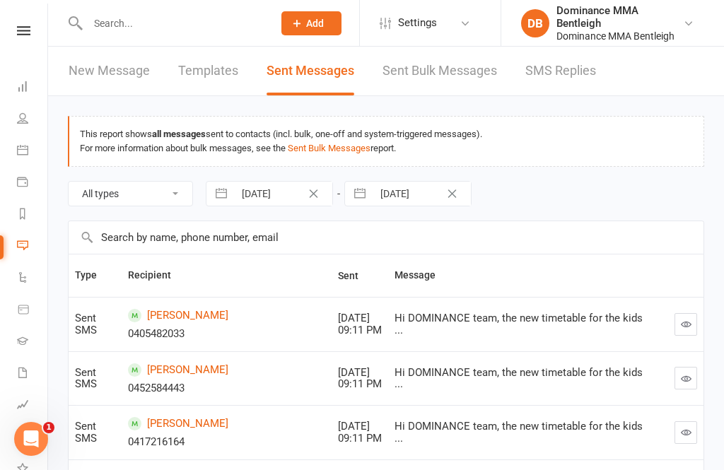
click at [10, 33] on link at bounding box center [24, 30] width 50 height 9
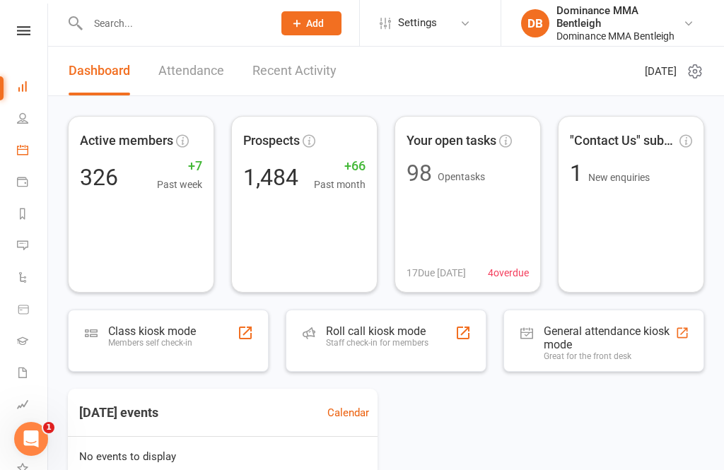
click at [23, 160] on link "Calendar" at bounding box center [33, 152] width 32 height 32
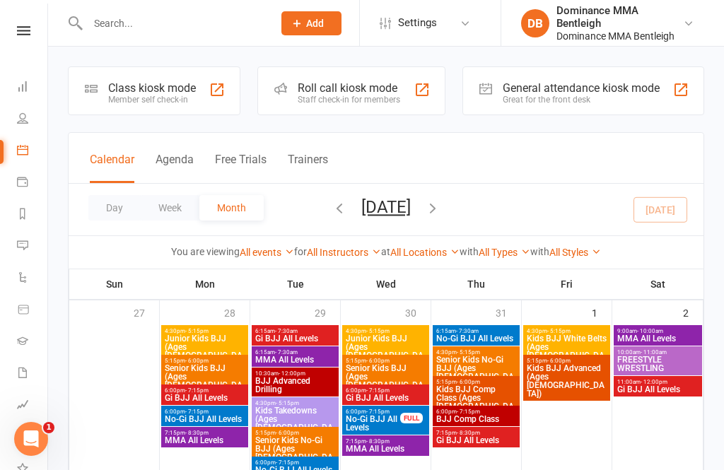
click at [163, 99] on div "Member self check-in" at bounding box center [152, 100] width 88 height 10
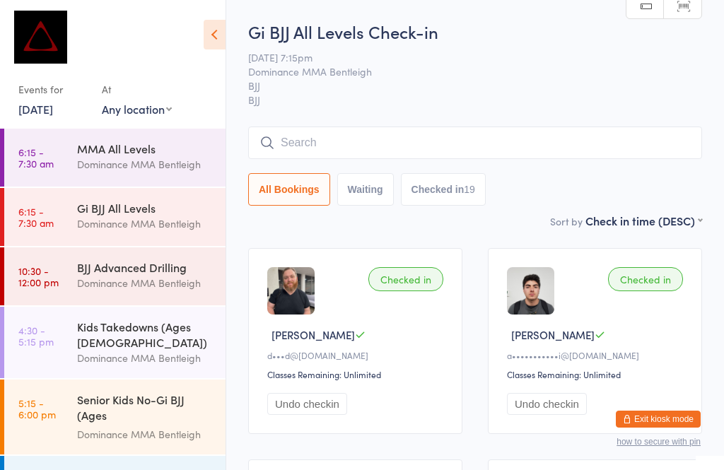
click at [666, 418] on button "Exit kiosk mode" at bounding box center [657, 419] width 85 height 17
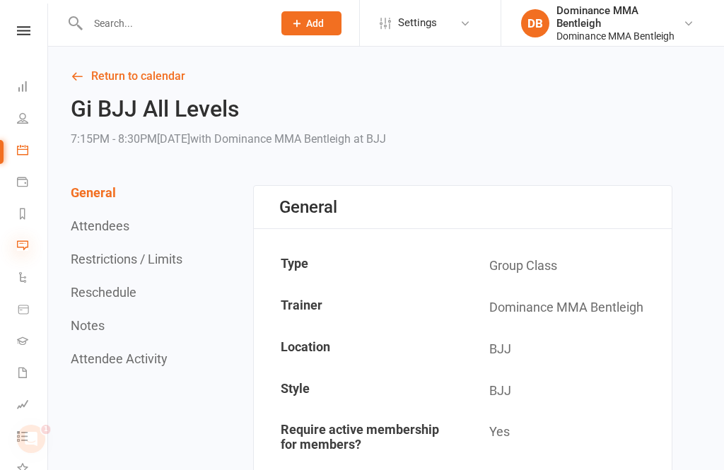
click at [25, 248] on icon at bounding box center [22, 245] width 11 height 11
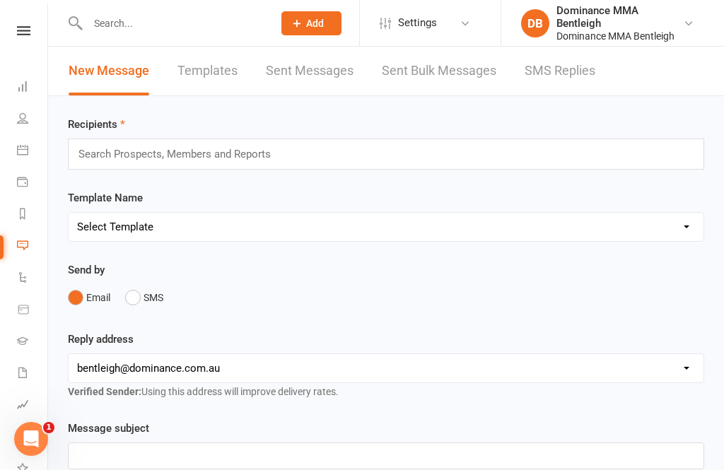
click at [201, 163] on input "text" at bounding box center [181, 154] width 208 height 18
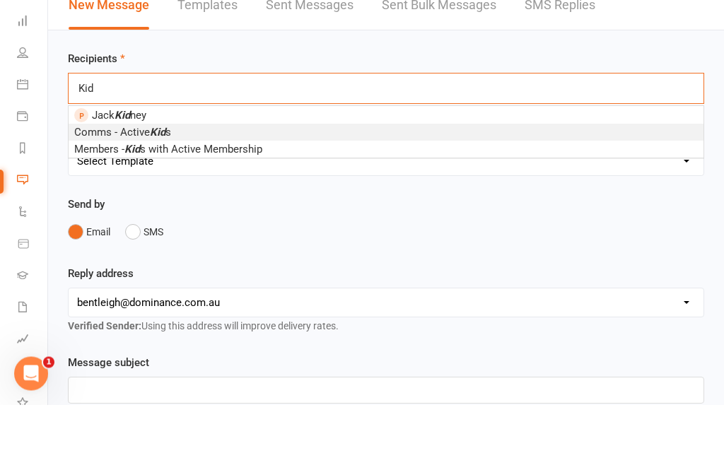
type input "Kid"
click at [167, 191] on span "Comms - Active Kid s" at bounding box center [122, 197] width 97 height 13
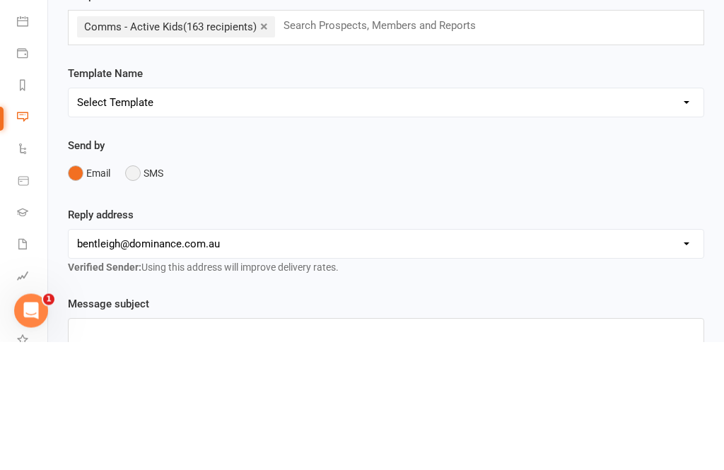
click at [134, 288] on button "SMS" at bounding box center [144, 301] width 38 height 27
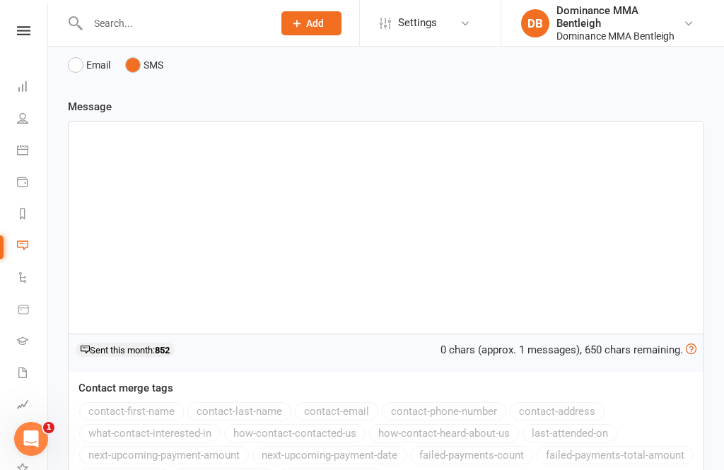
click at [199, 178] on div "﻿" at bounding box center [386, 228] width 634 height 212
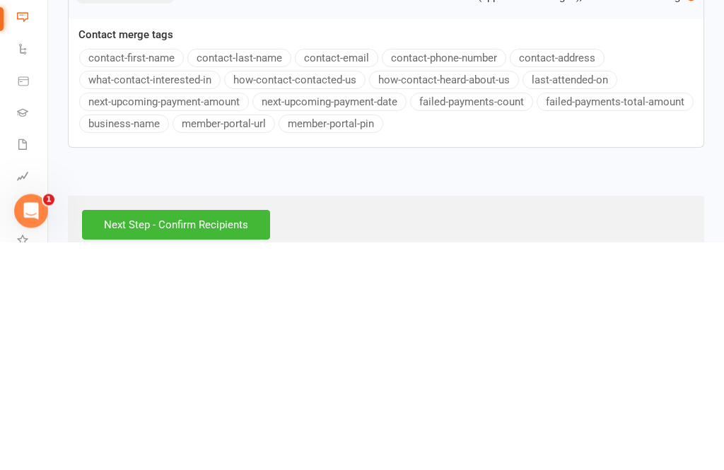
scroll to position [406, 0]
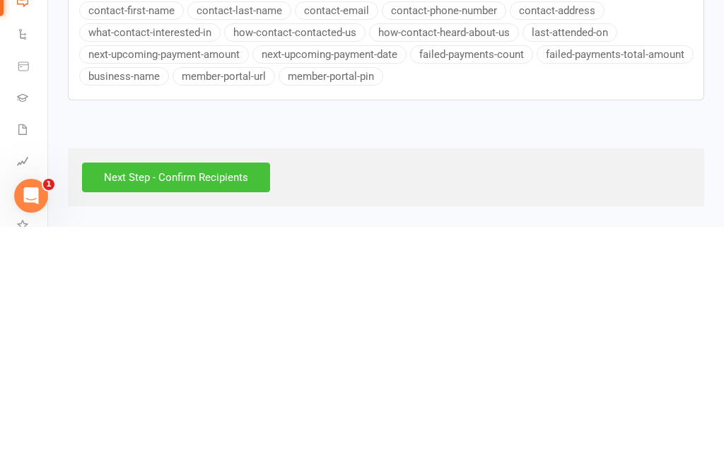
click at [230, 406] on input "Next Step - Confirm Recipients" at bounding box center [176, 421] width 188 height 30
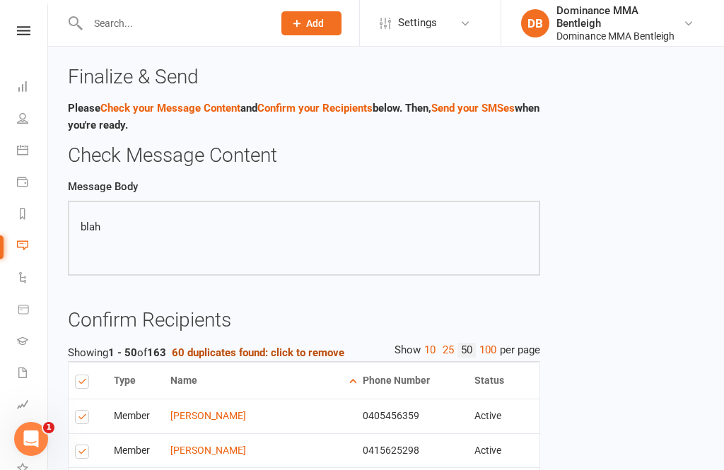
click at [323, 359] on button "60 duplicates found: click to remove" at bounding box center [258, 352] width 172 height 17
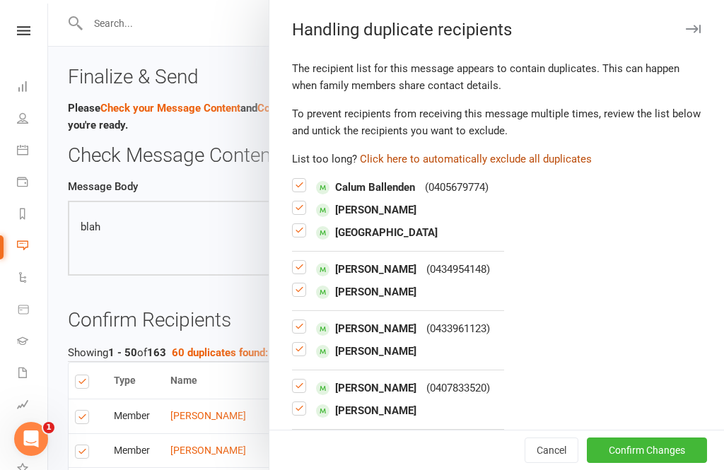
click at [479, 160] on button "Click here to automatically exclude all duplicates" at bounding box center [476, 158] width 232 height 17
checkbox input "false"
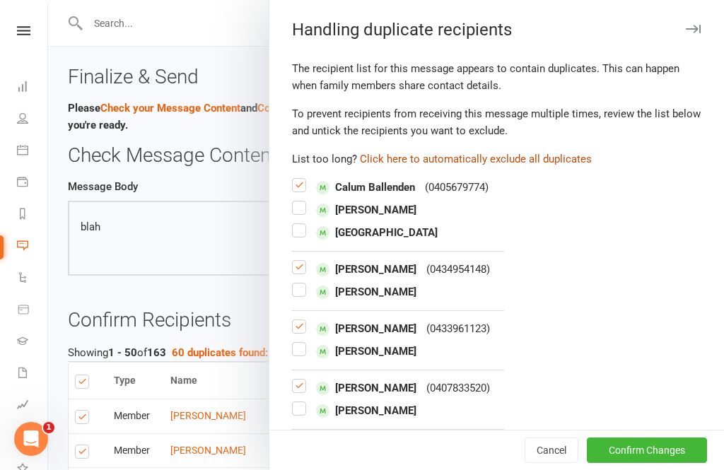
checkbox input "false"
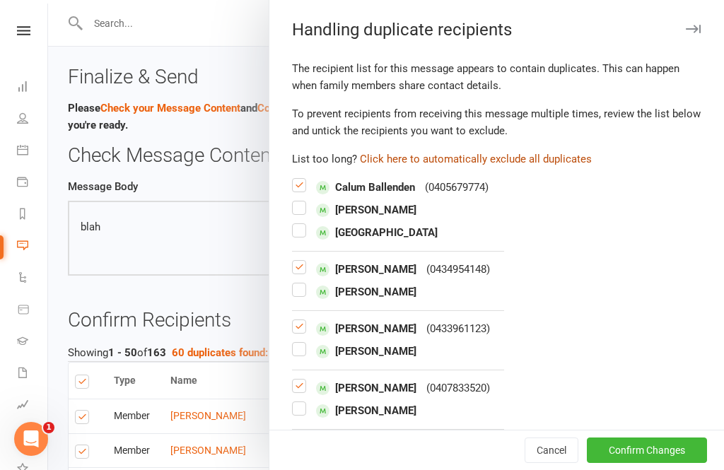
checkbox input "false"
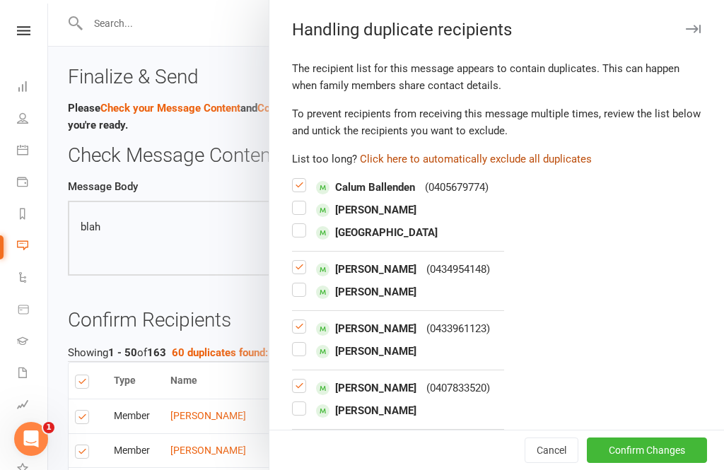
checkbox input "false"
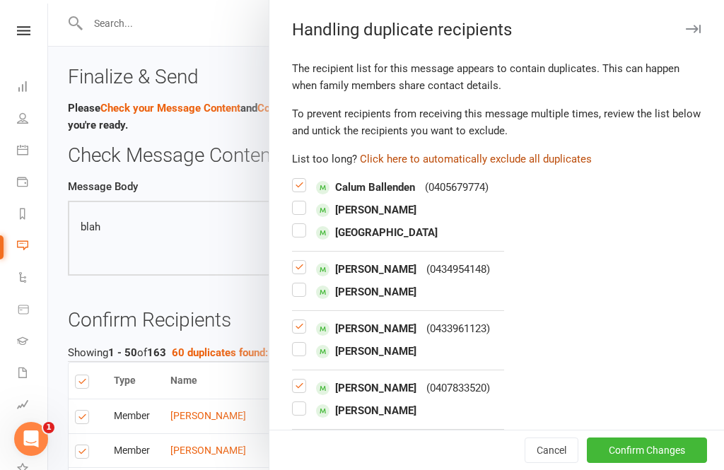
checkbox input "false"
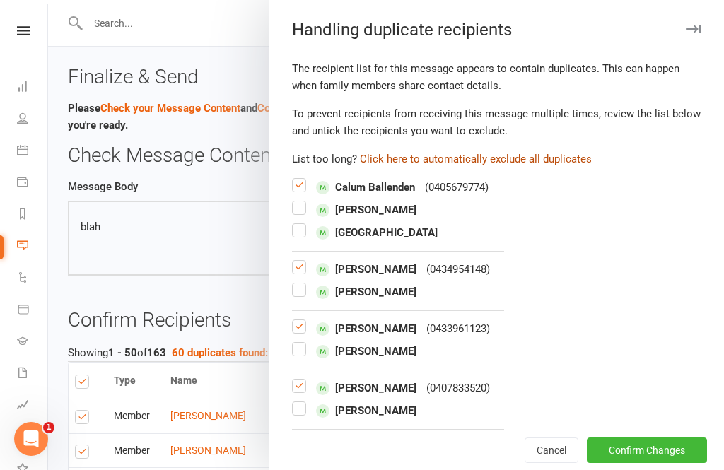
checkbox input "false"
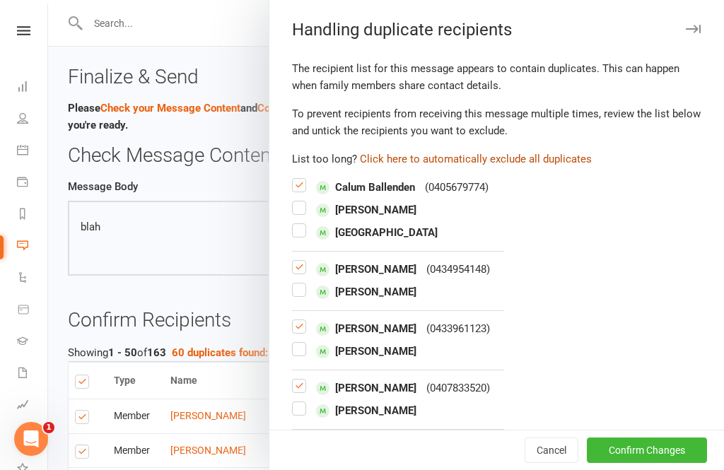
checkbox input "false"
click at [477, 165] on button "Click here to automatically exclude all duplicates" at bounding box center [476, 158] width 232 height 17
click at [656, 463] on button "Confirm Changes" at bounding box center [646, 449] width 120 height 25
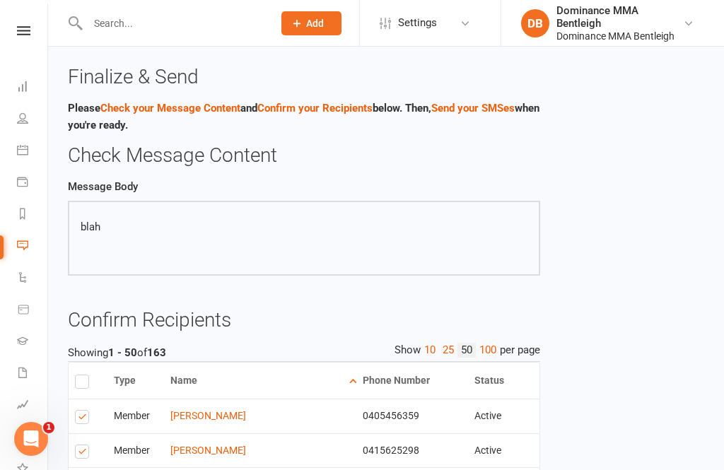
click at [28, 249] on link "Messages" at bounding box center [33, 247] width 32 height 32
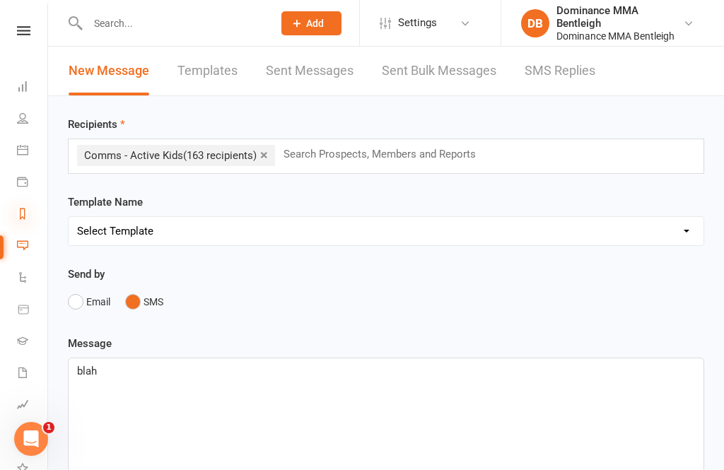
click at [26, 213] on icon at bounding box center [22, 213] width 11 height 11
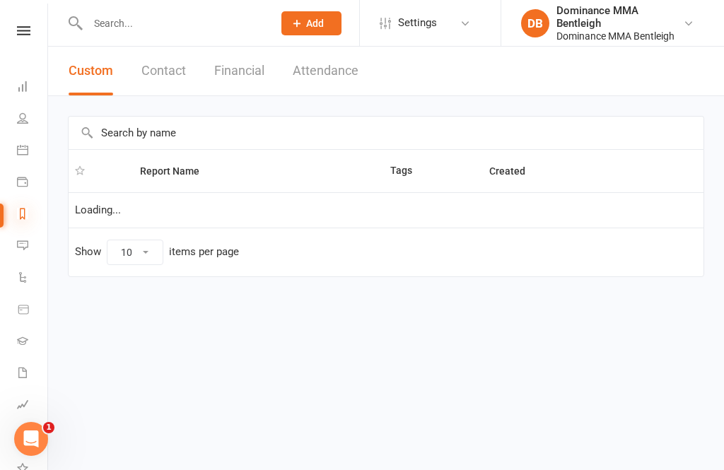
select select "100"
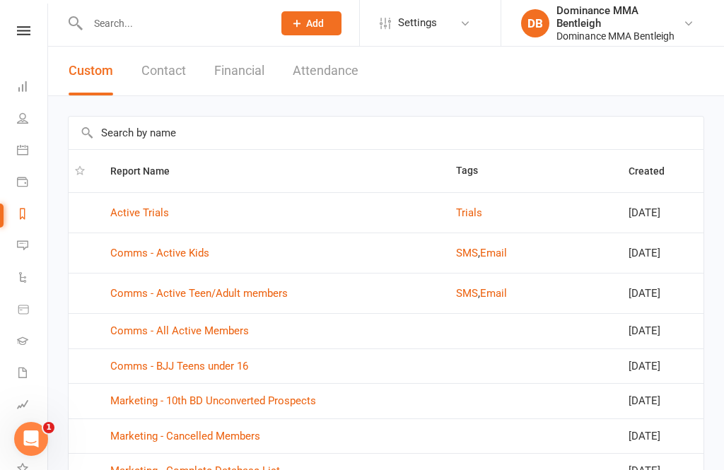
click at [129, 13] on input "text" at bounding box center [172, 23] width 179 height 20
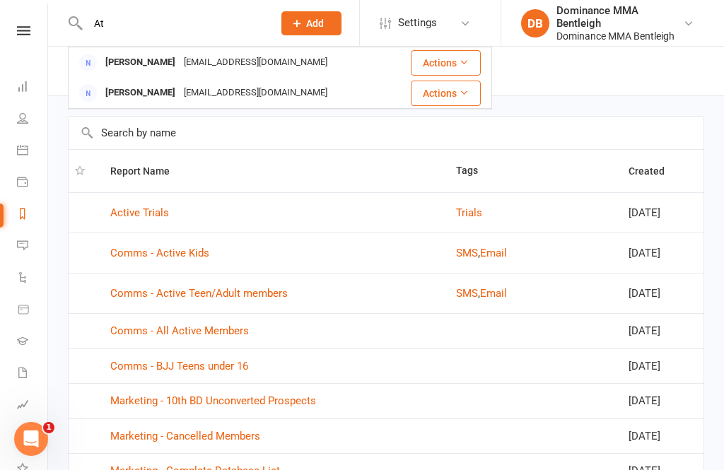
type input "A"
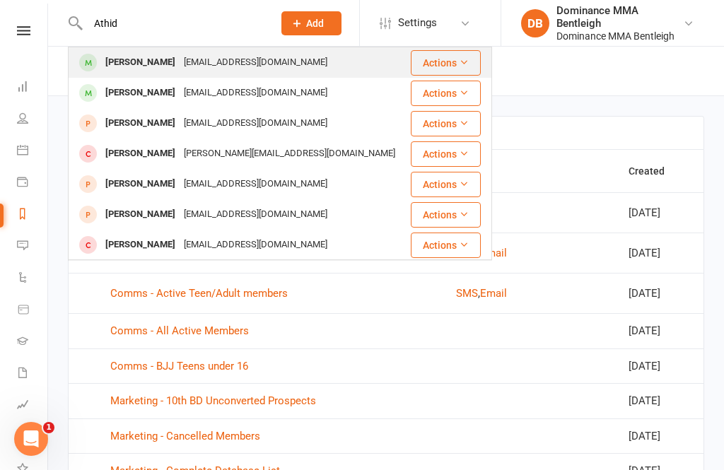
type input "Athid"
click at [179, 64] on div "athidrobert@gmail.com" at bounding box center [255, 62] width 152 height 20
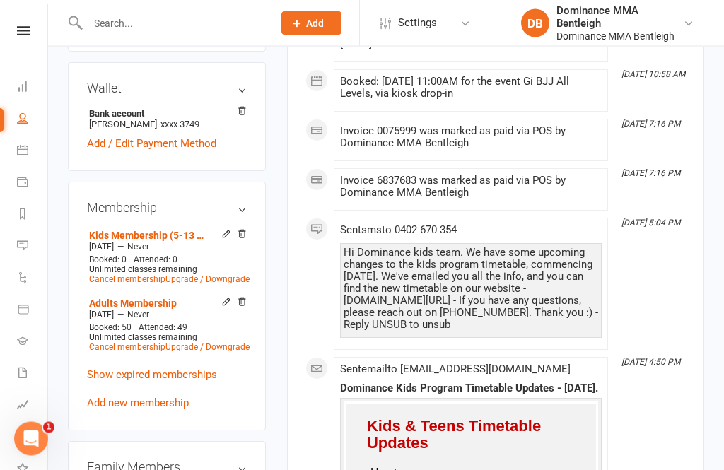
scroll to position [676, 0]
